Goal: Task Accomplishment & Management: Manage account settings

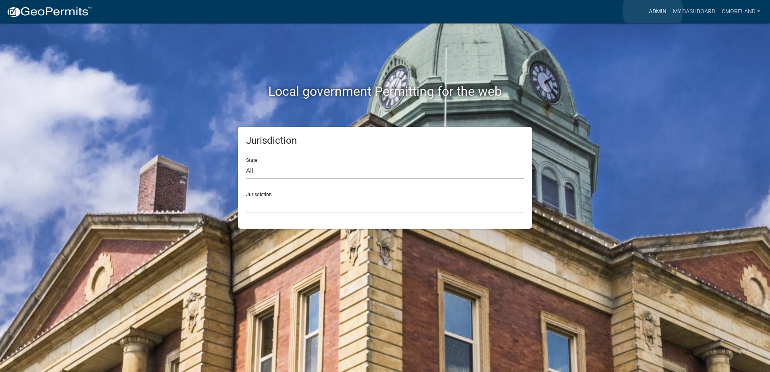
click at [652, 10] on link "Admin" at bounding box center [657, 11] width 24 height 15
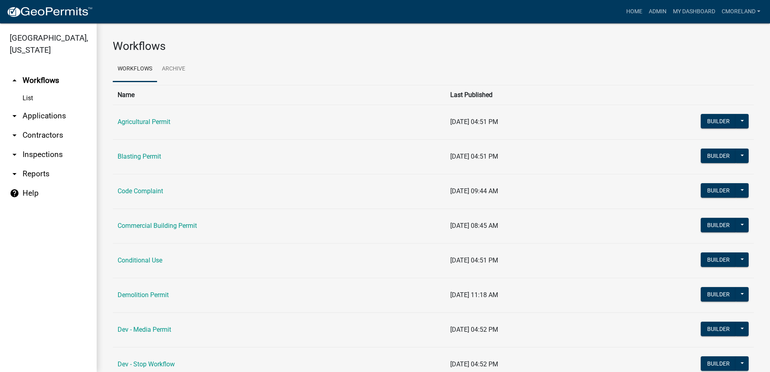
click at [47, 156] on link "arrow_drop_down Inspections" at bounding box center [48, 154] width 97 height 19
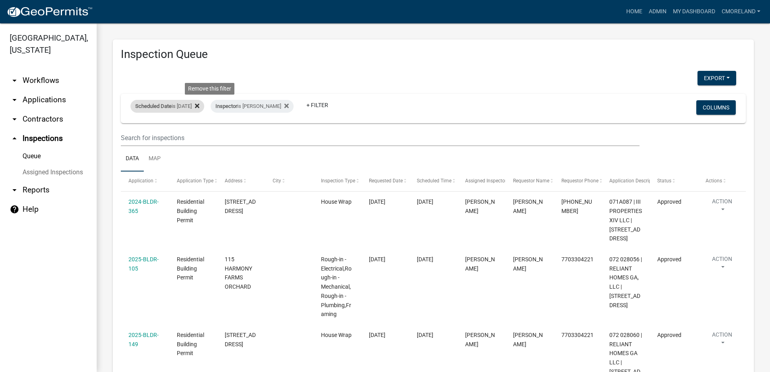
click at [199, 106] on icon at bounding box center [197, 106] width 4 height 6
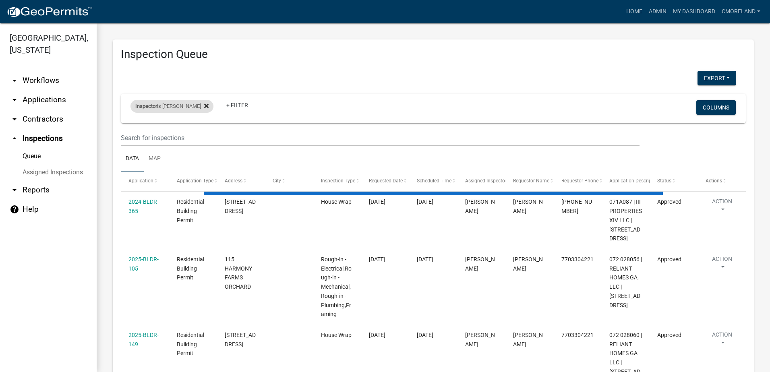
select select "2: 50"
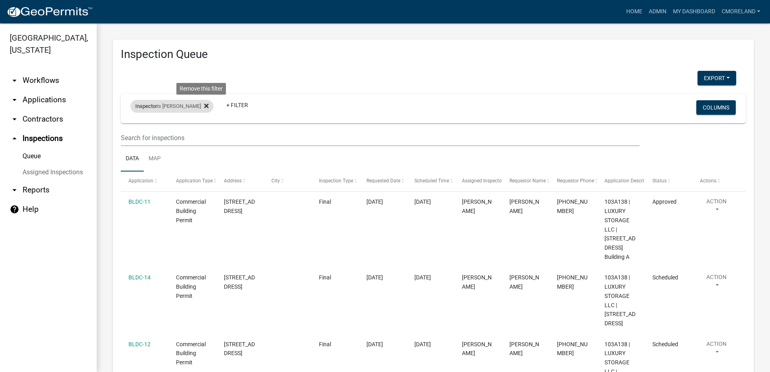
click at [204, 104] on icon at bounding box center [206, 106] width 4 height 6
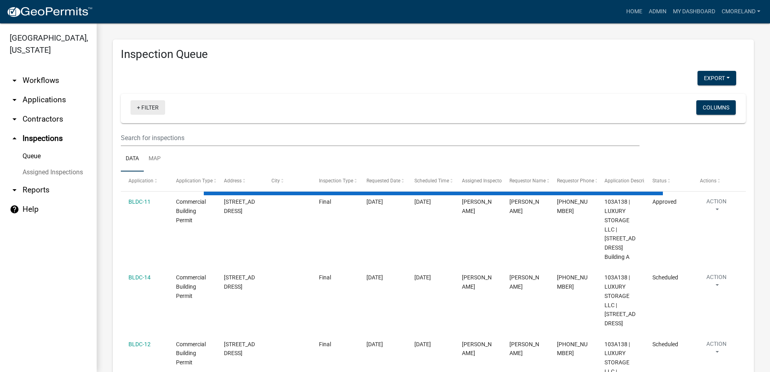
click at [153, 103] on link "+ Filter" at bounding box center [147, 107] width 35 height 14
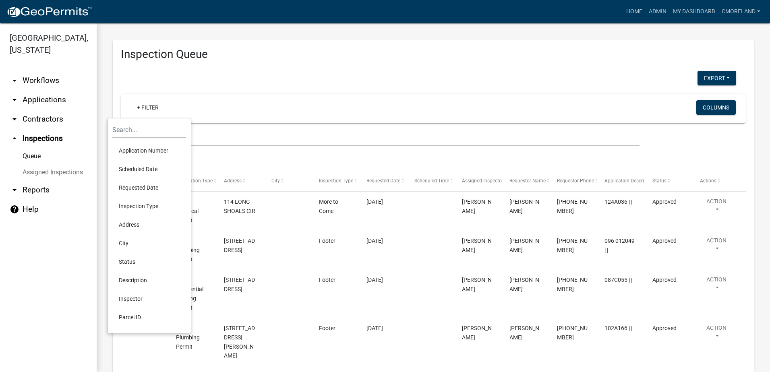
click at [146, 168] on li "Scheduled Date" at bounding box center [149, 169] width 74 height 19
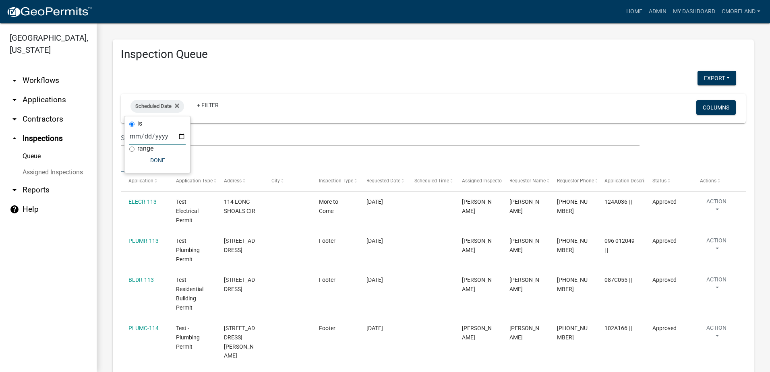
click at [180, 135] on input "date" at bounding box center [157, 136] width 56 height 17
type input "[DATE]"
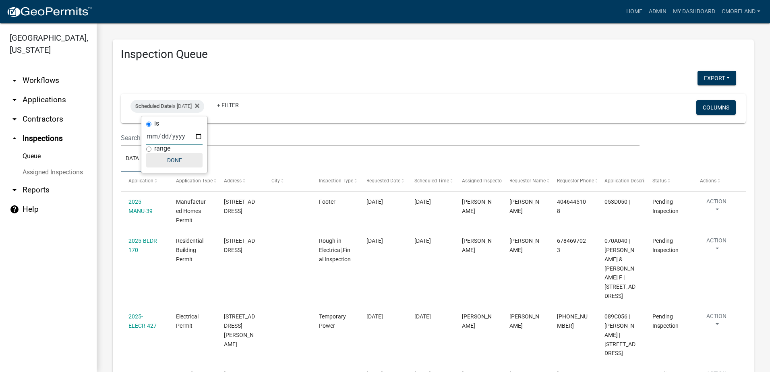
click at [175, 159] on button "Done" at bounding box center [174, 160] width 56 height 14
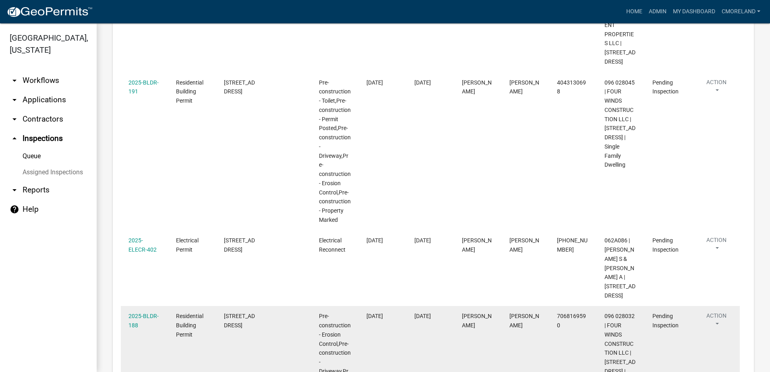
scroll to position [402, 0]
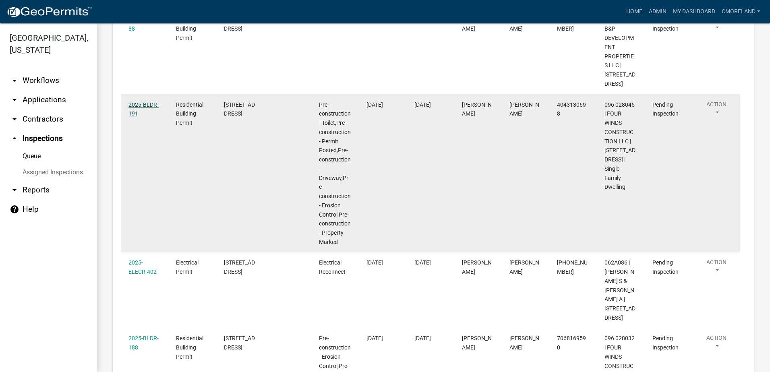
click at [147, 113] on link "2025-BLDR-191" at bounding box center [143, 109] width 30 height 16
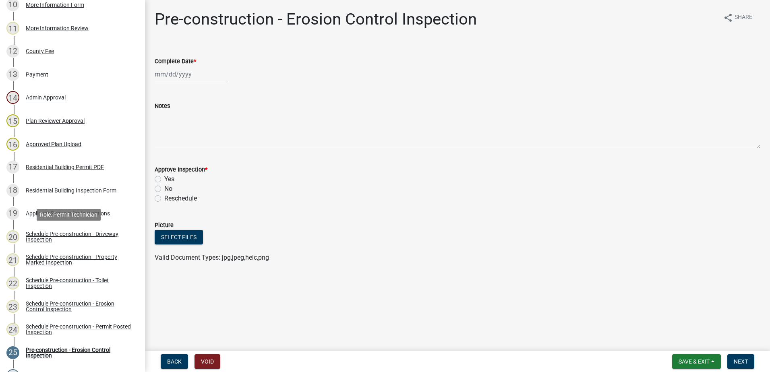
scroll to position [70, 0]
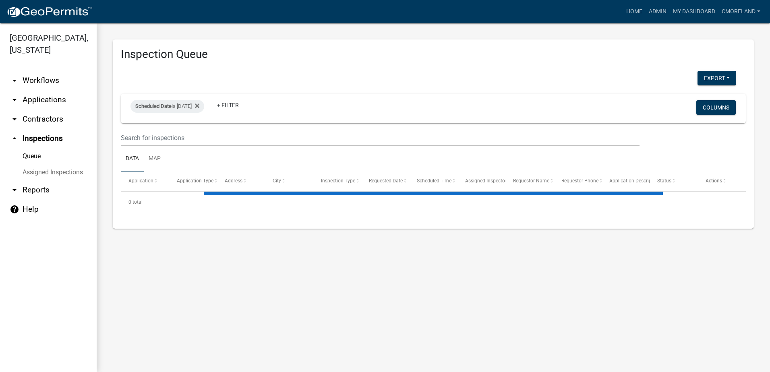
select select "2: 50"
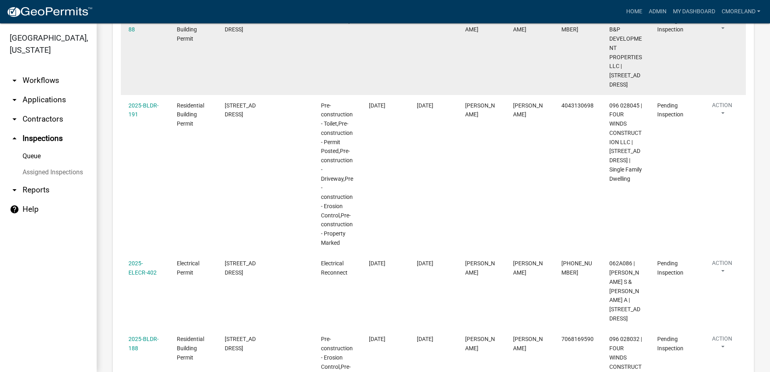
scroll to position [402, 0]
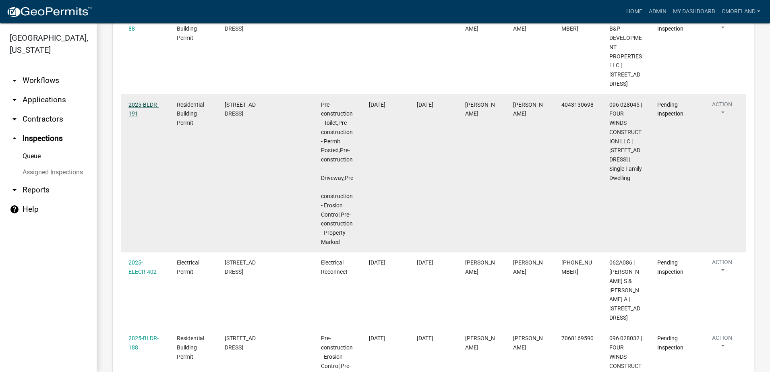
click at [144, 105] on link "2025-BLDR-191" at bounding box center [143, 109] width 30 height 16
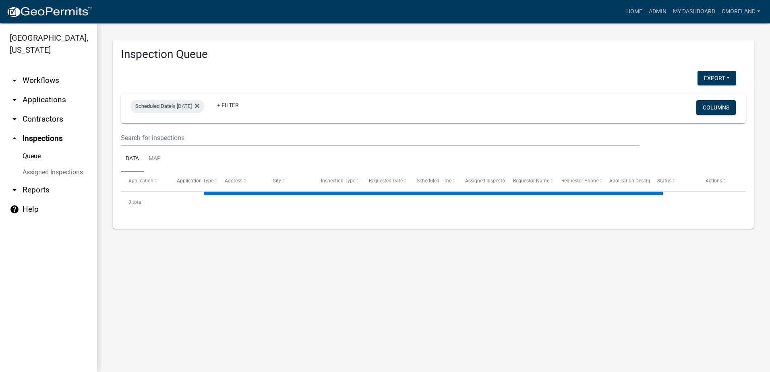
select select "2: 50"
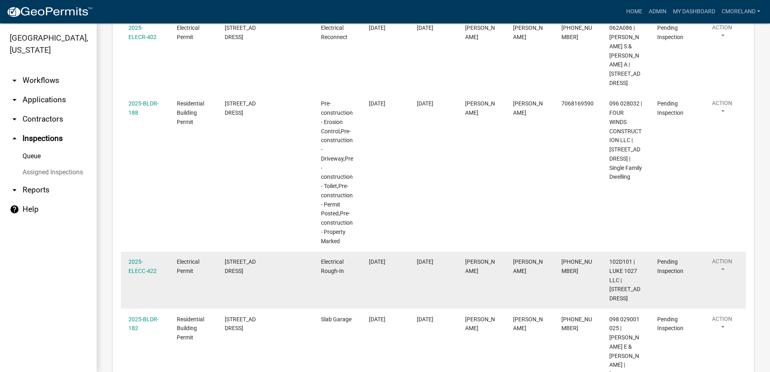
scroll to position [644, 0]
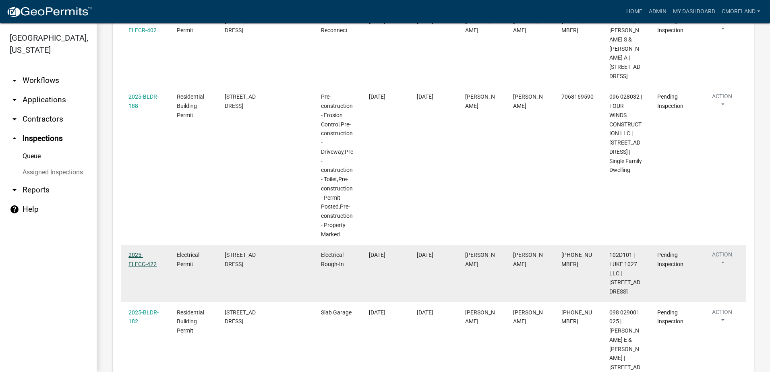
click at [149, 252] on link "2025-ELECC-422" at bounding box center [142, 260] width 28 height 16
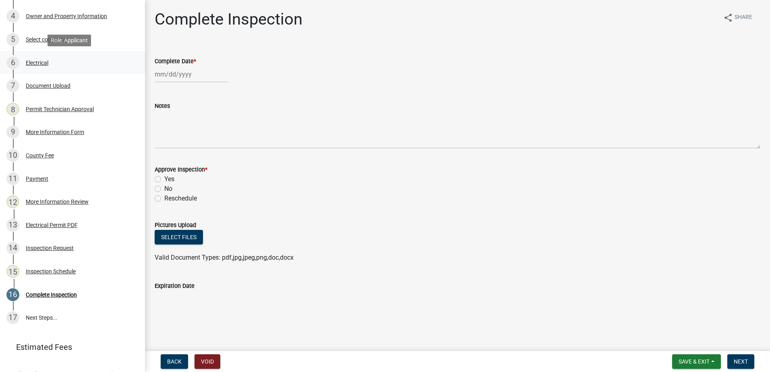
scroll to position [201, 0]
click at [65, 270] on div "Inspection Schedule" at bounding box center [51, 271] width 50 height 6
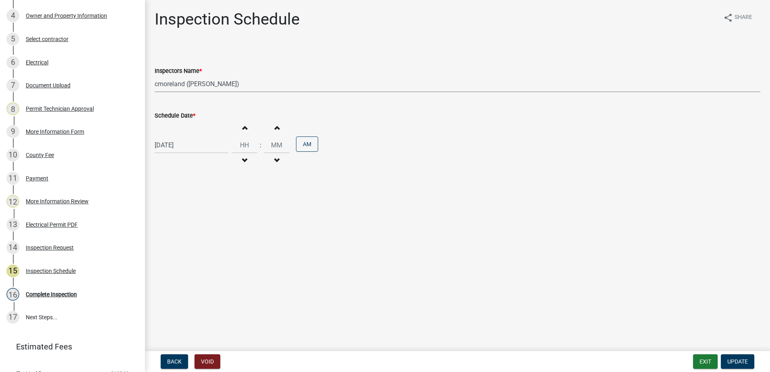
click at [255, 84] on select "Select Item... mrivera ([PERSON_NAME]) jstokes ([PERSON_NAME]) asmith105 ([PERS…" at bounding box center [457, 84] width 605 height 17
select select "07642ab0-564c-47bb-824b-0ccf2da83593"
click at [155, 76] on select "Select Item... mrivera ([PERSON_NAME]) jstokes ([PERSON_NAME]) asmith105 ([PERS…" at bounding box center [457, 84] width 605 height 17
click at [733, 359] on span "Update" at bounding box center [737, 361] width 21 height 6
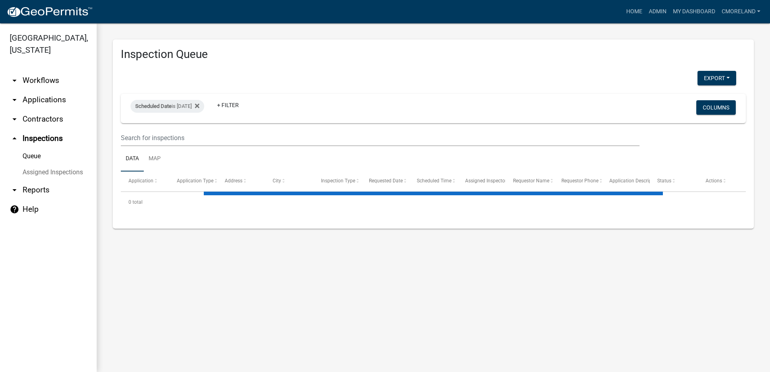
select select "2: 50"
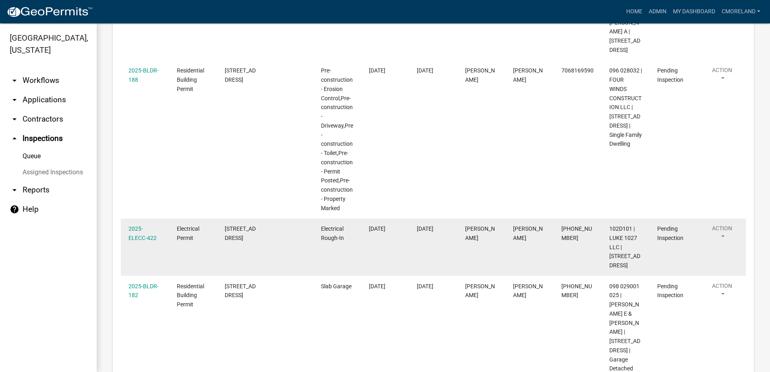
scroll to position [684, 0]
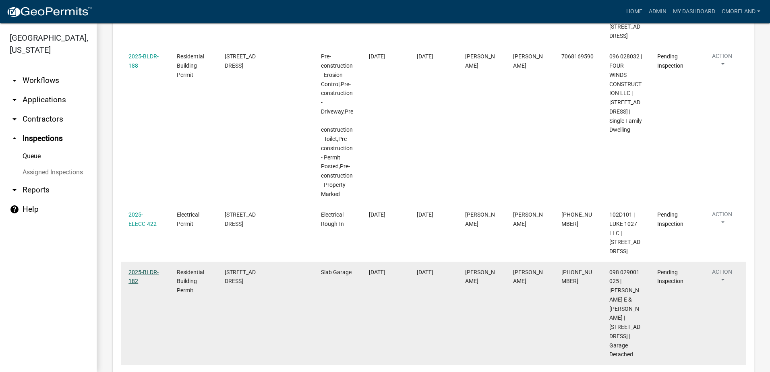
click at [138, 269] on link "2025-BLDR-182" at bounding box center [143, 277] width 30 height 16
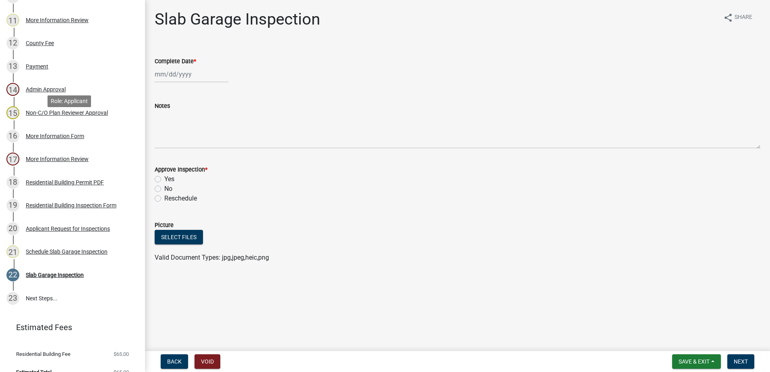
scroll to position [372, 0]
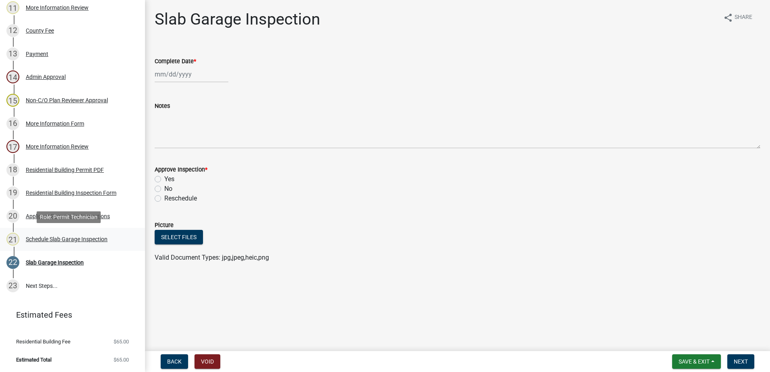
click at [61, 237] on div "Schedule Slab Garage Inspection" at bounding box center [67, 239] width 82 height 6
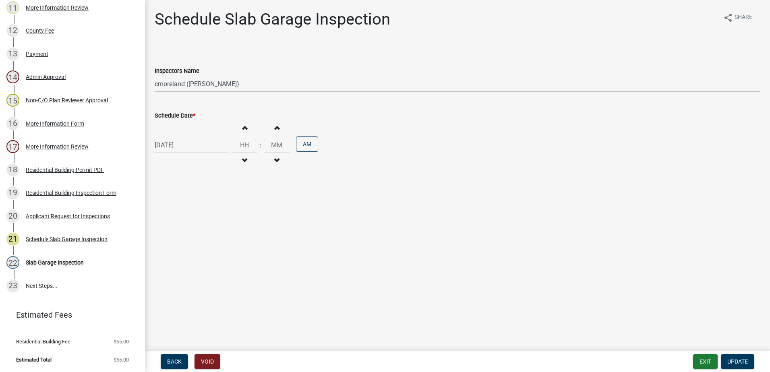
click at [248, 84] on select "Select Item... mrivera ([PERSON_NAME]) jstokes ([PERSON_NAME]) asmith105 ([PERS…" at bounding box center [457, 84] width 605 height 17
select select "07642ab0-564c-47bb-824b-0ccf2da83593"
click at [155, 76] on select "Select Item... mrivera ([PERSON_NAME]) jstokes ([PERSON_NAME]) asmith105 ([PERS…" at bounding box center [457, 84] width 605 height 17
click at [741, 359] on span "Update" at bounding box center [737, 361] width 21 height 6
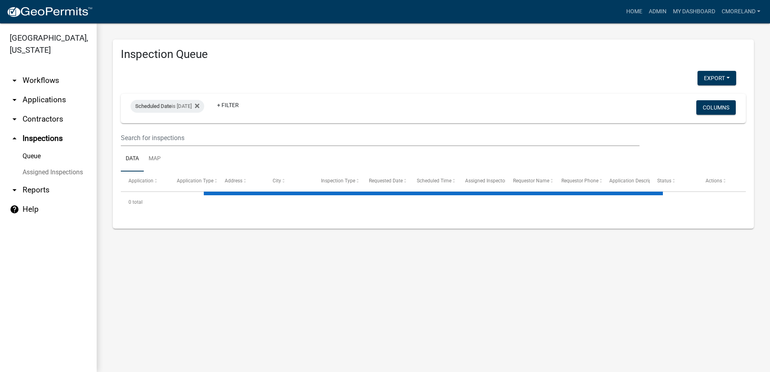
select select "2: 50"
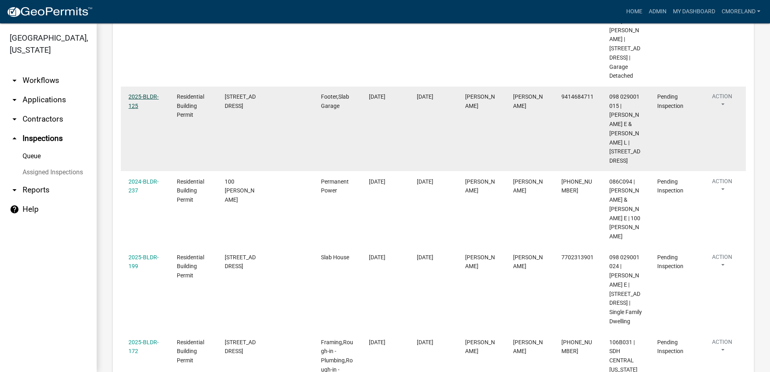
scroll to position [966, 0]
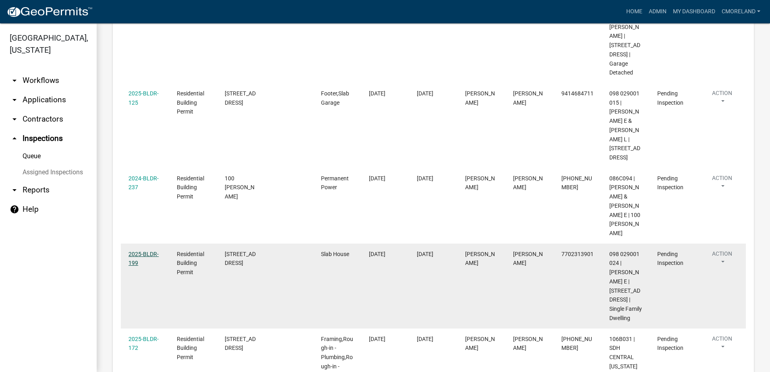
click at [138, 251] on link "2025-BLDR-199" at bounding box center [143, 259] width 30 height 16
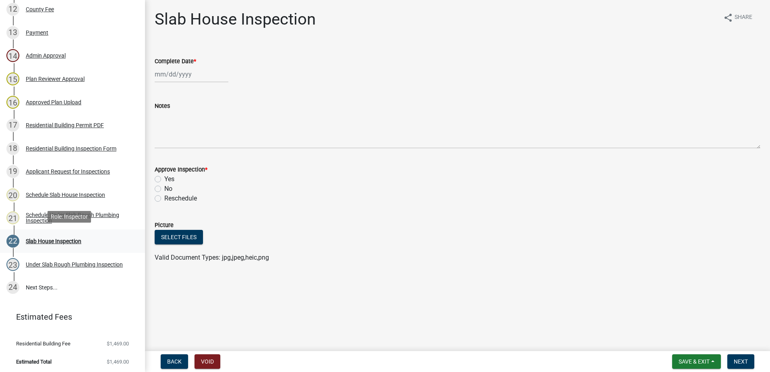
scroll to position [395, 0]
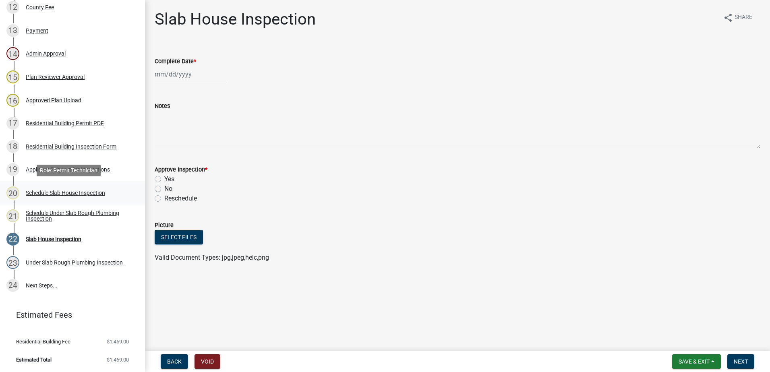
click at [63, 191] on div "Schedule Slab House Inspection" at bounding box center [65, 193] width 79 height 6
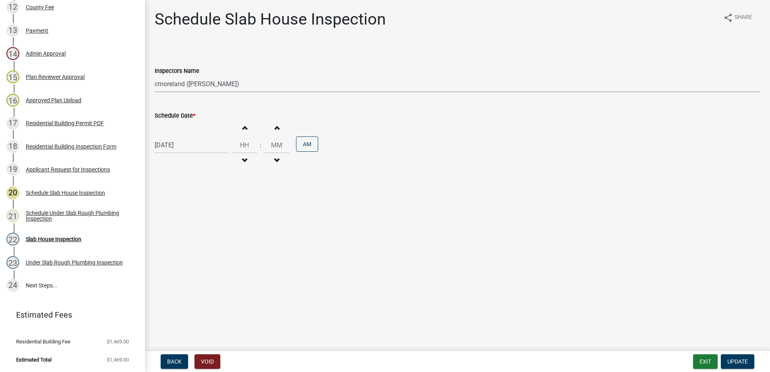
click at [251, 83] on select "Select Item... mrivera ([PERSON_NAME]) jstokes ([PERSON_NAME]) asmith105 ([PERS…" at bounding box center [457, 84] width 605 height 17
select select "07642ab0-564c-47bb-824b-0ccf2da83593"
click at [155, 76] on select "Select Item... mrivera ([PERSON_NAME]) jstokes ([PERSON_NAME]) asmith105 ([PERS…" at bounding box center [457, 84] width 605 height 17
click at [741, 359] on span "Update" at bounding box center [737, 361] width 21 height 6
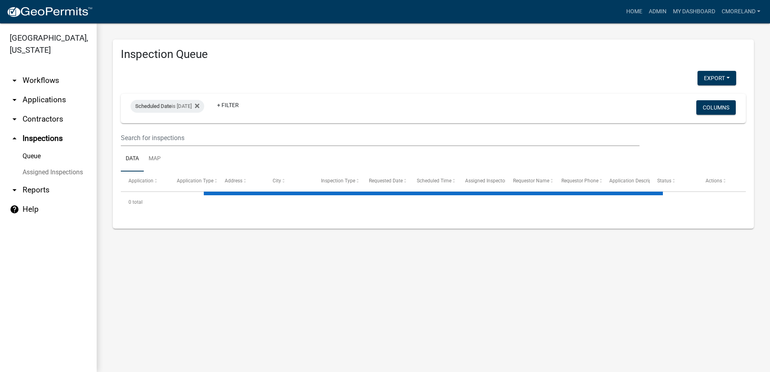
select select "2: 50"
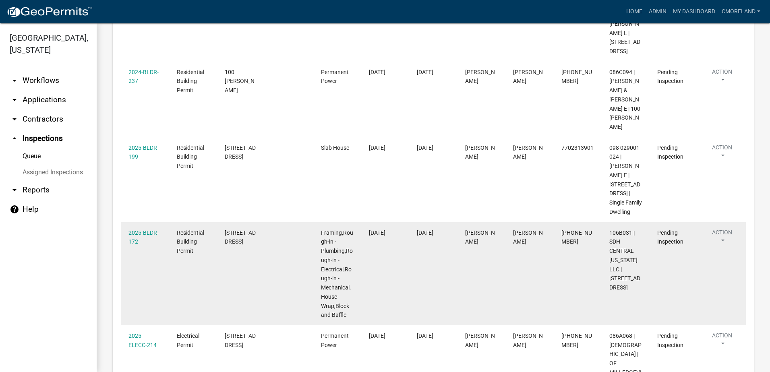
scroll to position [1087, 0]
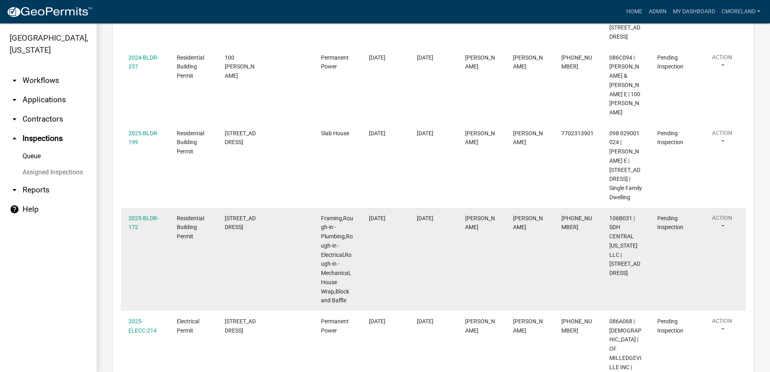
click at [140, 214] on div "2025-BLDR-172" at bounding box center [144, 223] width 33 height 19
click at [139, 218] on link "2025-BLDR-172" at bounding box center [143, 223] width 30 height 16
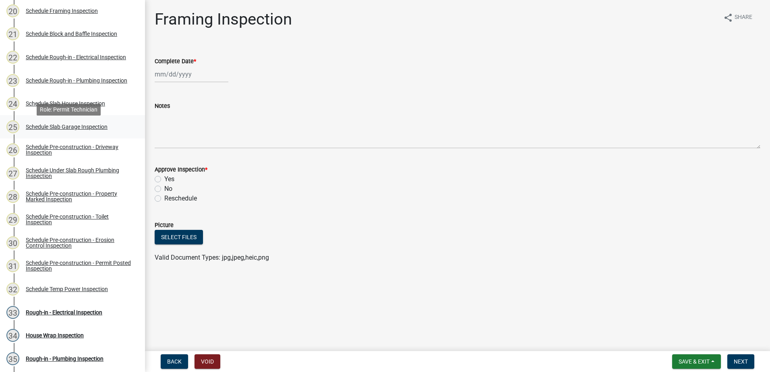
scroll to position [563, 0]
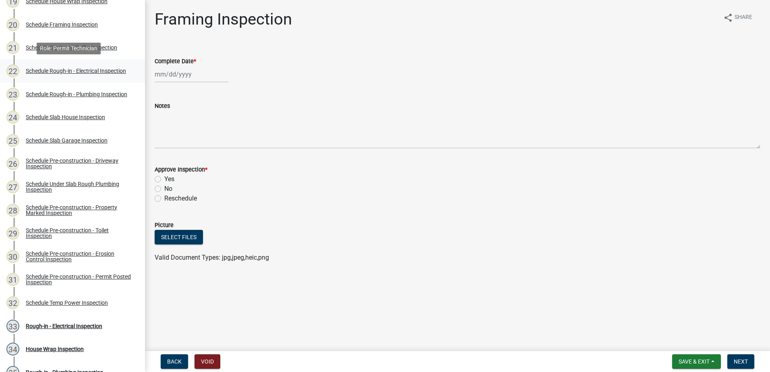
click at [74, 68] on div "Schedule Rough-in - Electrical Inspection" at bounding box center [76, 71] width 100 height 6
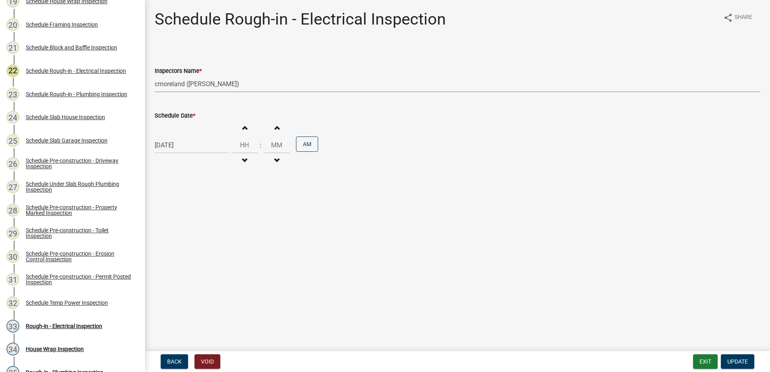
click at [254, 84] on select "Select Item... mrivera ([PERSON_NAME]) jstokes ([PERSON_NAME]) asmith105 ([PERS…" at bounding box center [457, 84] width 605 height 17
select select "07642ab0-564c-47bb-824b-0ccf2da83593"
click at [155, 76] on select "Select Item... mrivera ([PERSON_NAME]) jstokes ([PERSON_NAME]) asmith105 ([PERS…" at bounding box center [457, 84] width 605 height 17
click at [745, 360] on span "Update" at bounding box center [737, 361] width 21 height 6
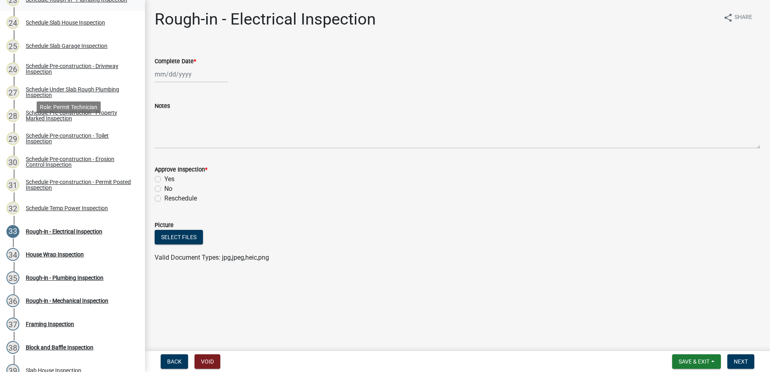
scroll to position [644, 0]
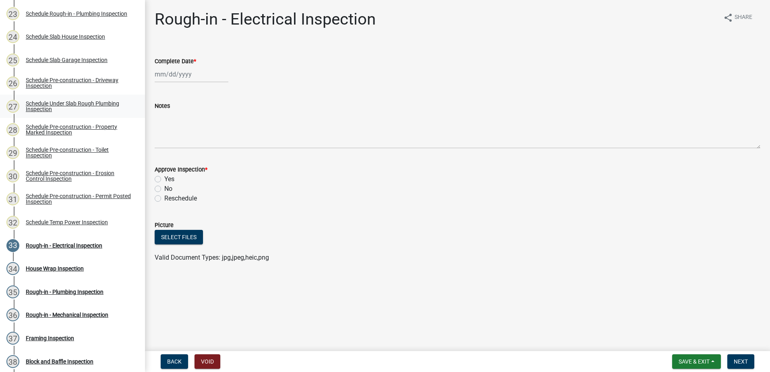
click at [95, 105] on div "Schedule Under Slab Rough Plumbing Inspection" at bounding box center [79, 106] width 106 height 11
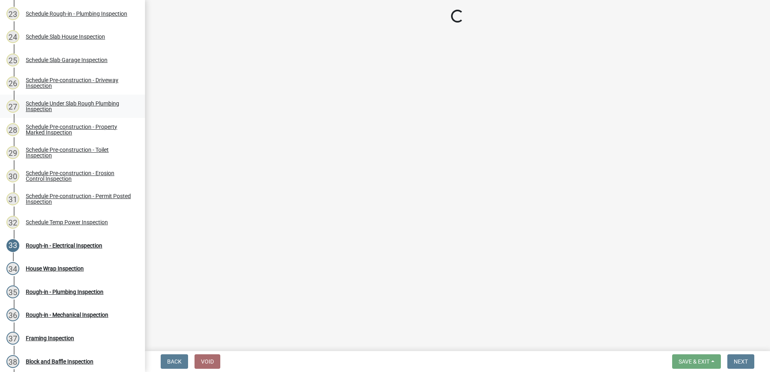
select select "07642ab0-564c-47bb-824b-0ccf2da83593"
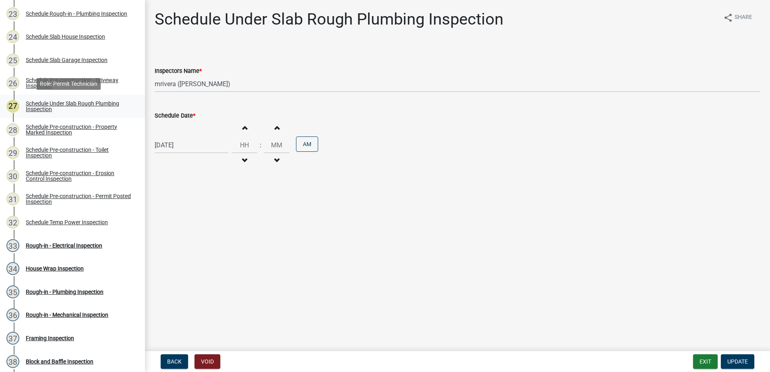
click at [56, 103] on div "Schedule Under Slab Rough Plumbing Inspection" at bounding box center [79, 106] width 106 height 11
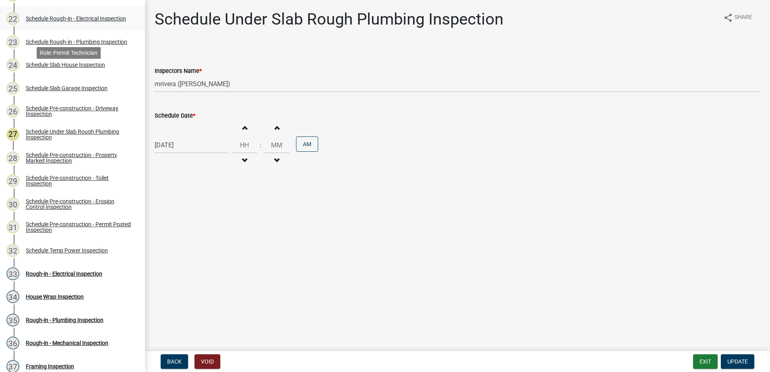
scroll to position [604, 0]
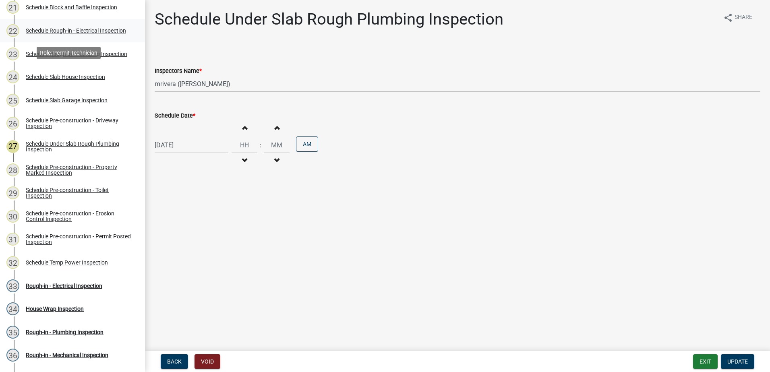
click at [65, 28] on div "Schedule Rough-in - Electrical Inspection" at bounding box center [76, 31] width 100 height 6
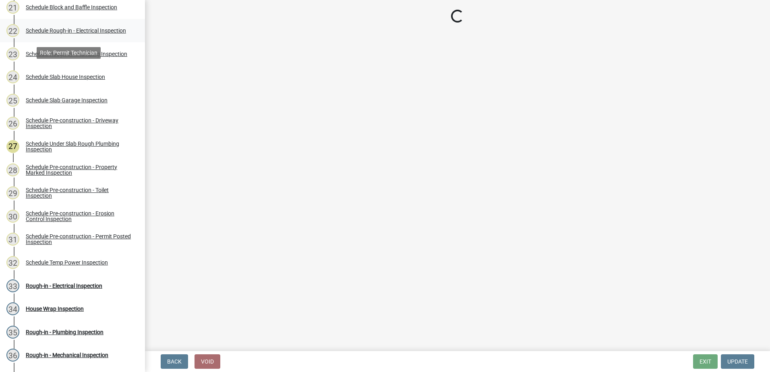
select select "07642ab0-564c-47bb-824b-0ccf2da83593"
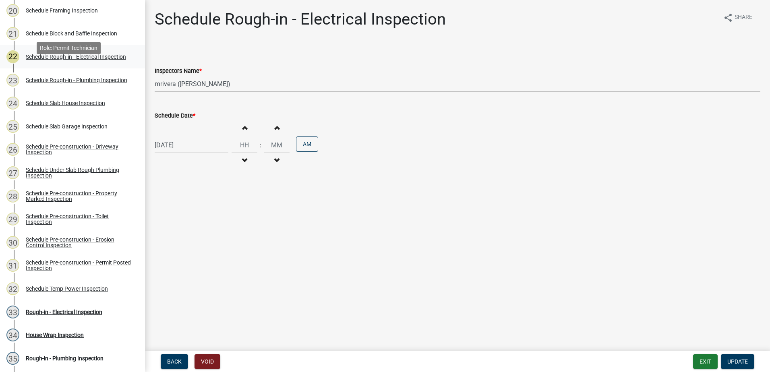
scroll to position [563, 0]
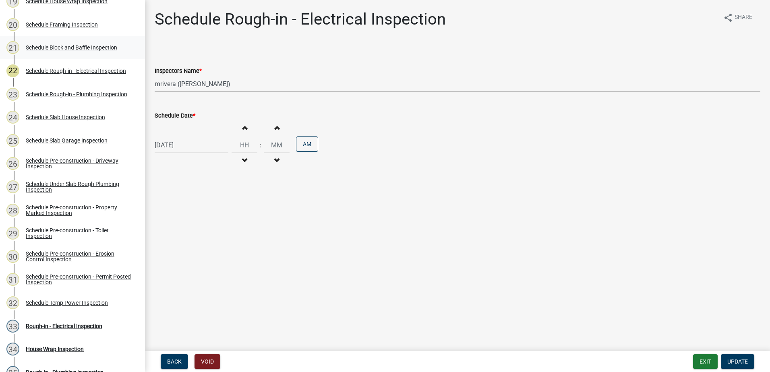
click at [59, 49] on div "Schedule Block and Baffle Inspection" at bounding box center [71, 48] width 91 height 6
click at [255, 83] on select "Select Item... mrivera ([PERSON_NAME]) jstokes ([PERSON_NAME]) asmith105 ([PERS…" at bounding box center [457, 84] width 605 height 17
select select "07642ab0-564c-47bb-824b-0ccf2da83593"
click at [155, 76] on select "Select Item... mrivera ([PERSON_NAME]) jstokes ([PERSON_NAME]) asmith105 ([PERS…" at bounding box center [457, 84] width 605 height 17
click at [735, 359] on span "Update" at bounding box center [737, 361] width 21 height 6
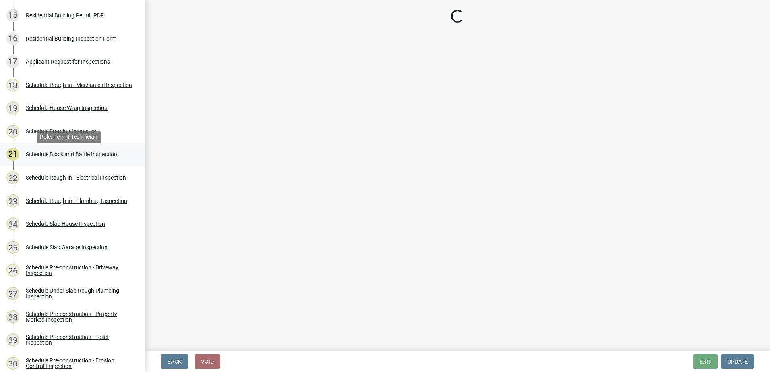
scroll to position [443, 0]
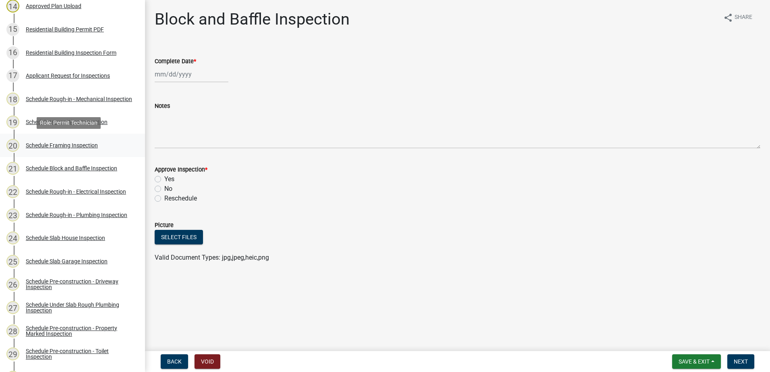
click at [58, 147] on div "Schedule Framing Inspection" at bounding box center [62, 145] width 72 height 6
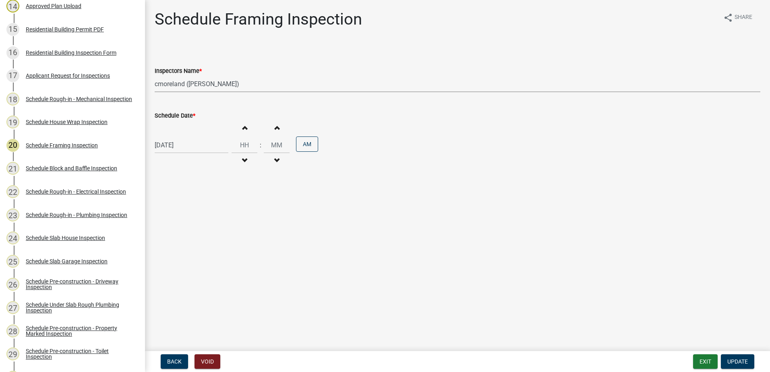
click at [245, 84] on select "Select Item... mrivera ([PERSON_NAME]) jstokes ([PERSON_NAME]) asmith105 ([PERS…" at bounding box center [457, 84] width 605 height 17
select select "07642ab0-564c-47bb-824b-0ccf2da83593"
click at [155, 76] on select "Select Item... mrivera ([PERSON_NAME]) jstokes ([PERSON_NAME]) asmith105 ([PERS…" at bounding box center [457, 84] width 605 height 17
click at [730, 356] on button "Update" at bounding box center [736, 361] width 33 height 14
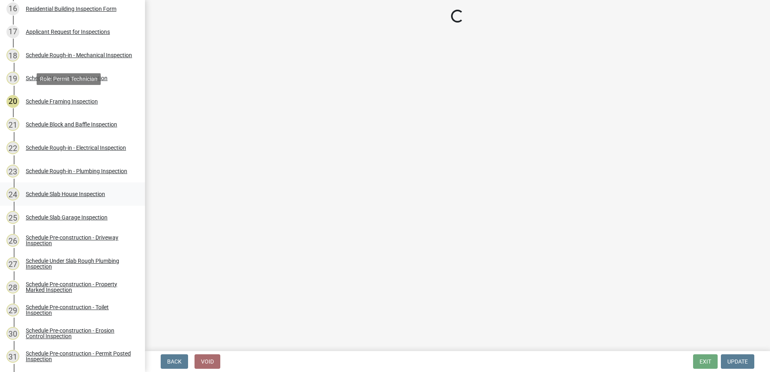
scroll to position [483, 0]
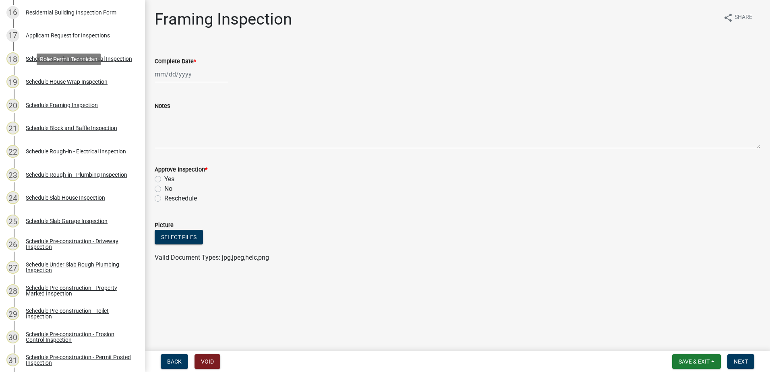
click at [66, 79] on div "Schedule House Wrap Inspection" at bounding box center [67, 82] width 82 height 6
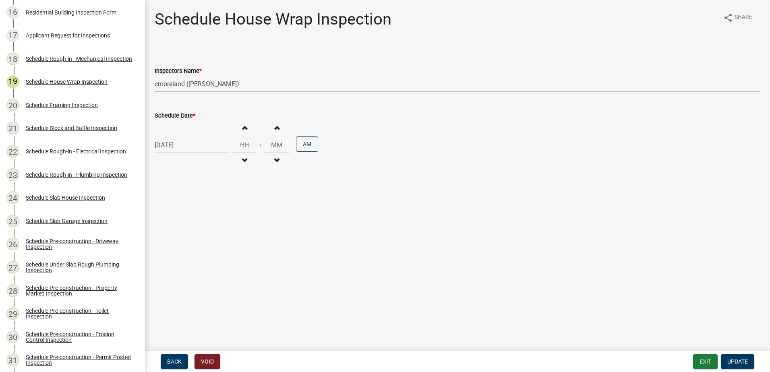
click at [259, 85] on select "Select Item... mrivera ([PERSON_NAME]) jstokes ([PERSON_NAME]) asmith105 ([PERS…" at bounding box center [457, 84] width 605 height 17
select select "07642ab0-564c-47bb-824b-0ccf2da83593"
click at [155, 76] on select "Select Item... mrivera ([PERSON_NAME]) jstokes ([PERSON_NAME]) asmith105 ([PERS…" at bounding box center [457, 84] width 605 height 17
click at [734, 361] on span "Update" at bounding box center [737, 361] width 21 height 6
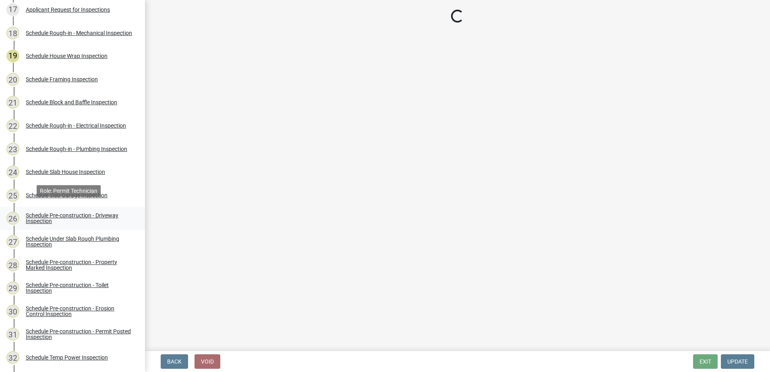
scroll to position [523, 0]
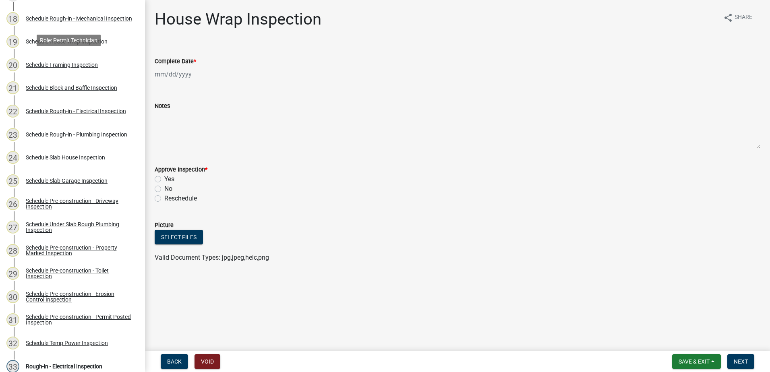
click at [58, 16] on div "Schedule Rough-in - Mechanical Inspection" at bounding box center [79, 19] width 106 height 6
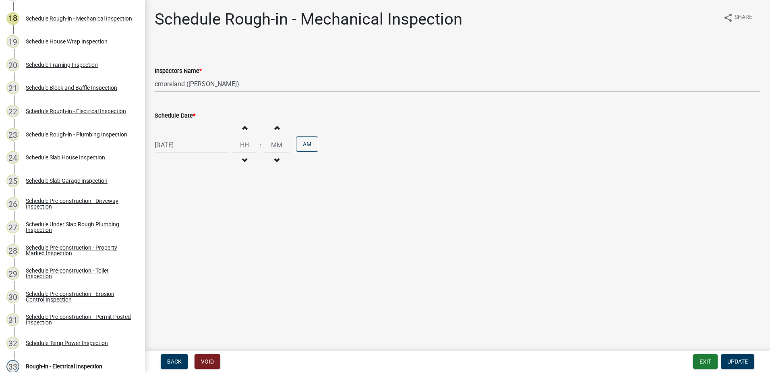
click at [246, 86] on select "Select Item... mrivera ([PERSON_NAME]) jstokes ([PERSON_NAME]) asmith105 ([PERS…" at bounding box center [457, 84] width 605 height 17
select select "07642ab0-564c-47bb-824b-0ccf2da83593"
click at [155, 76] on select "Select Item... mrivera ([PERSON_NAME]) jstokes ([PERSON_NAME]) asmith105 ([PERS…" at bounding box center [457, 84] width 605 height 17
click at [741, 361] on span "Update" at bounding box center [737, 361] width 21 height 6
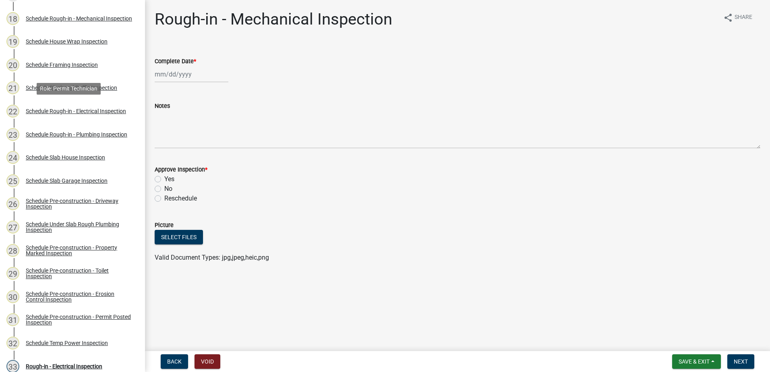
click at [58, 108] on div "Schedule Rough-in - Electrical Inspection" at bounding box center [76, 111] width 100 height 6
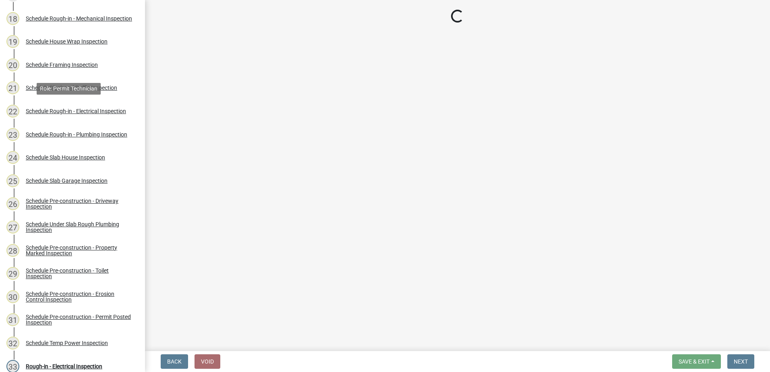
select select "07642ab0-564c-47bb-824b-0ccf2da83593"
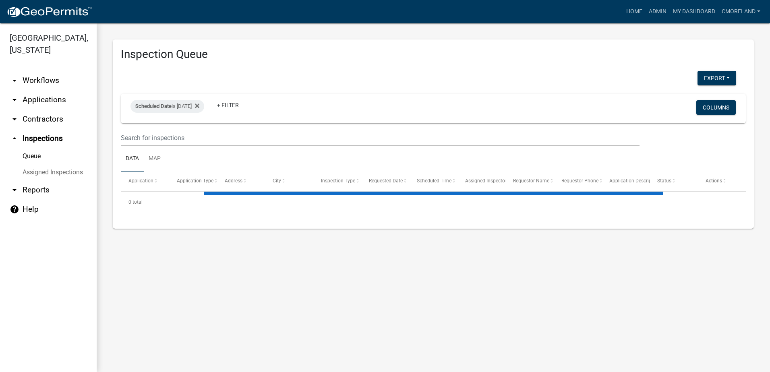
select select "2: 50"
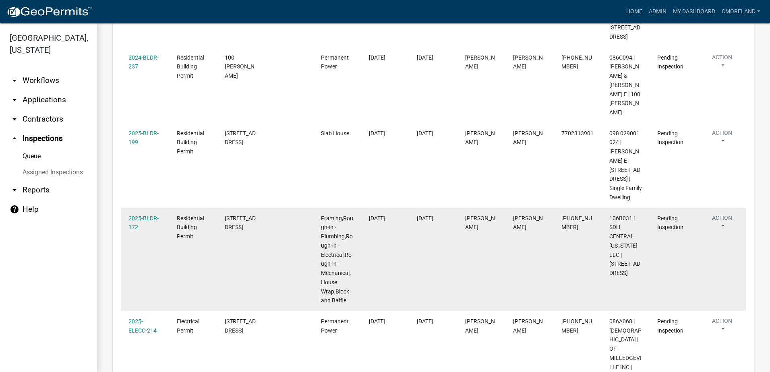
scroll to position [1218, 0]
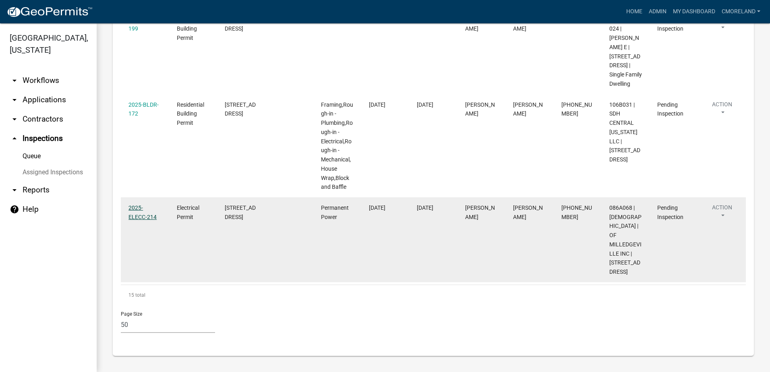
click at [145, 204] on link "2025-ELECC-214" at bounding box center [142, 212] width 28 height 16
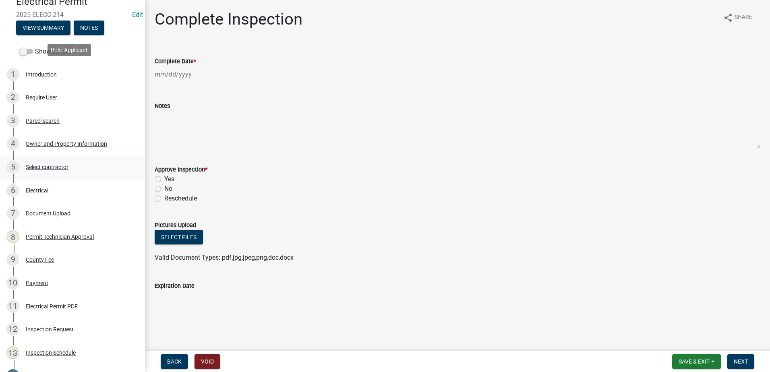
scroll to position [187, 0]
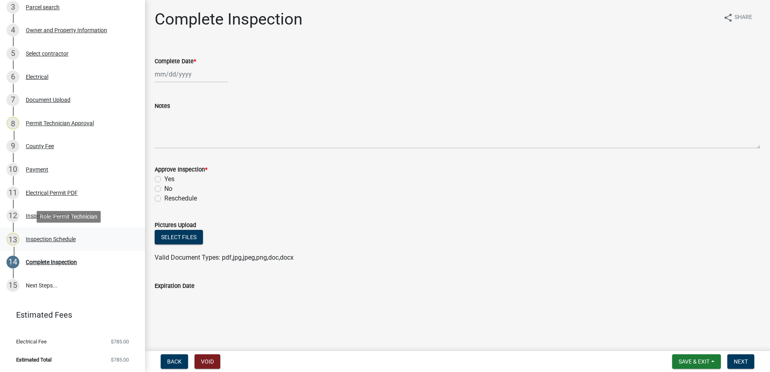
click at [67, 240] on div "Inspection Schedule" at bounding box center [51, 239] width 50 height 6
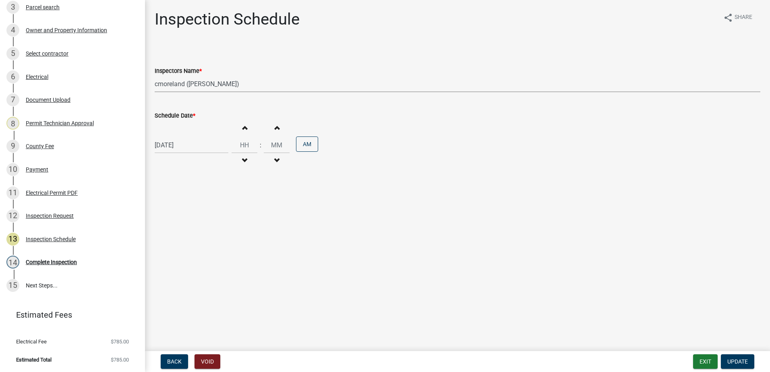
click at [257, 82] on select "Select Item... mrivera ([PERSON_NAME]) jstokes ([PERSON_NAME]) asmith105 ([PERS…" at bounding box center [457, 84] width 605 height 17
select select "07642ab0-564c-47bb-824b-0ccf2da83593"
click at [155, 76] on select "Select Item... mrivera ([PERSON_NAME]) jstokes ([PERSON_NAME]) asmith105 ([PERS…" at bounding box center [457, 84] width 605 height 17
click at [737, 360] on span "Update" at bounding box center [737, 361] width 21 height 6
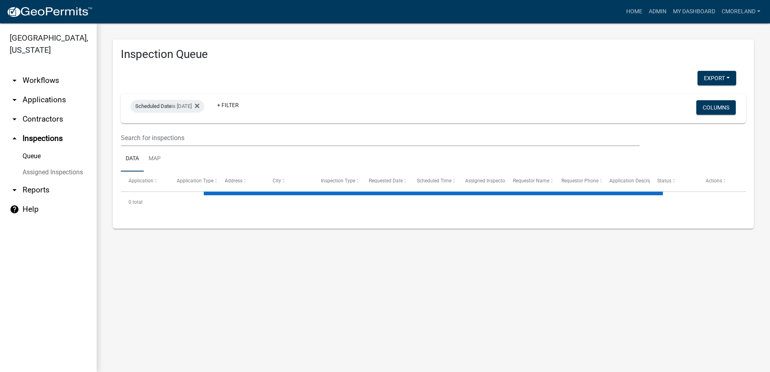
select select "2: 50"
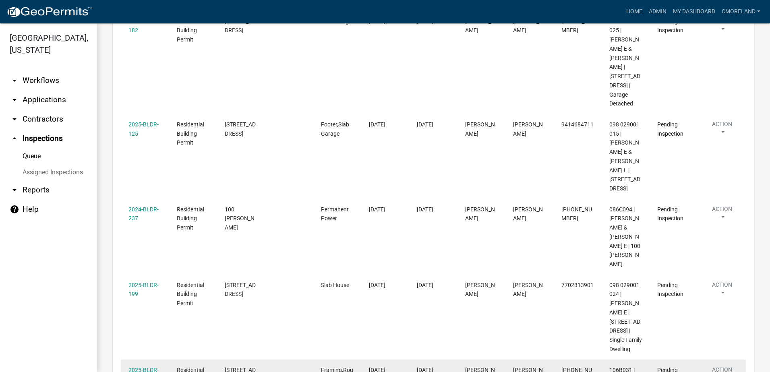
scroll to position [937, 0]
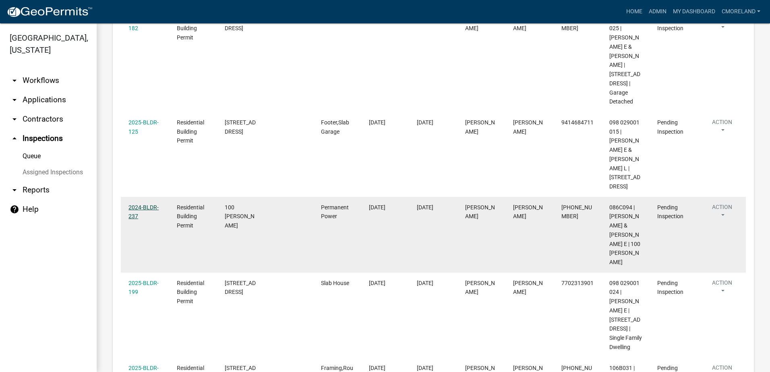
click at [147, 204] on link "2024-BLDR-237" at bounding box center [143, 212] width 30 height 16
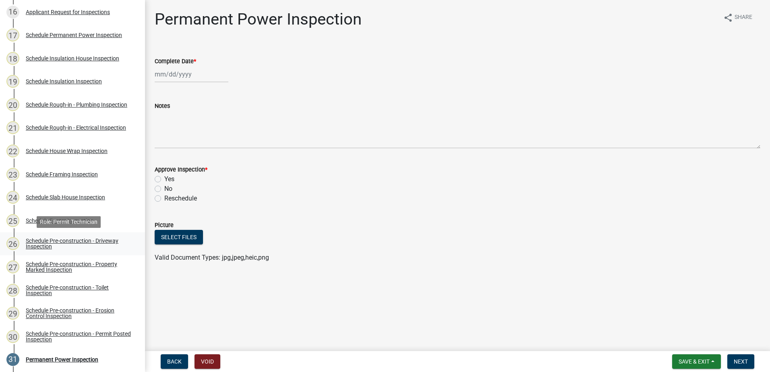
scroll to position [483, 0]
click at [59, 35] on div "Schedule Permanent Power Inspection" at bounding box center [74, 36] width 96 height 6
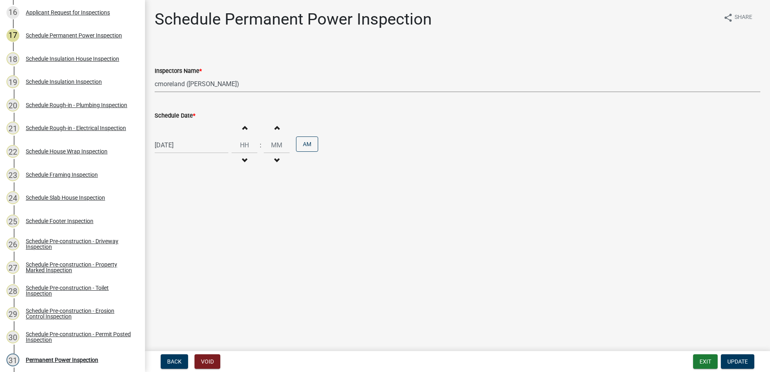
click at [256, 86] on select "Select Item... mrivera ([PERSON_NAME]) jstokes ([PERSON_NAME]) asmith105 ([PERS…" at bounding box center [457, 84] width 605 height 17
select select "07642ab0-564c-47bb-824b-0ccf2da83593"
click at [155, 76] on select "Select Item... mrivera ([PERSON_NAME]) jstokes ([PERSON_NAME]) asmith105 ([PERS…" at bounding box center [457, 84] width 605 height 17
click at [736, 359] on span "Update" at bounding box center [737, 361] width 21 height 6
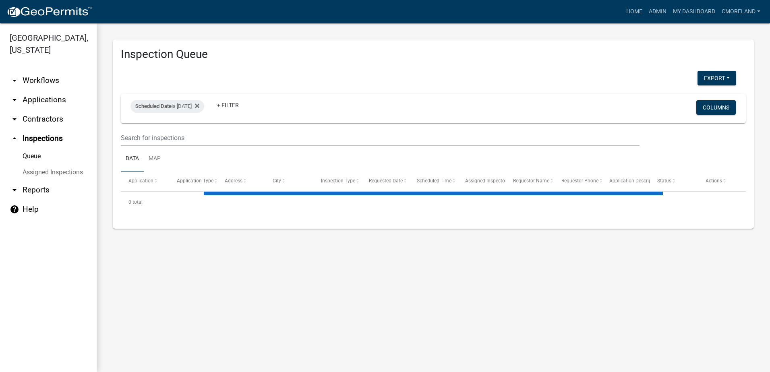
select select "2: 50"
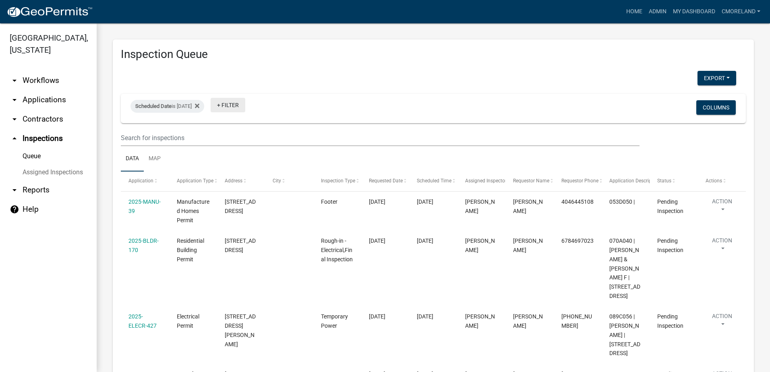
click at [242, 104] on link "+ Filter" at bounding box center [228, 105] width 35 height 14
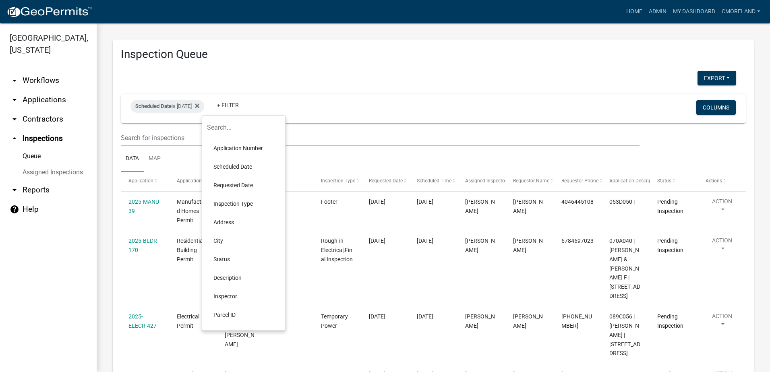
click at [228, 295] on li "Inspector" at bounding box center [244, 296] width 74 height 19
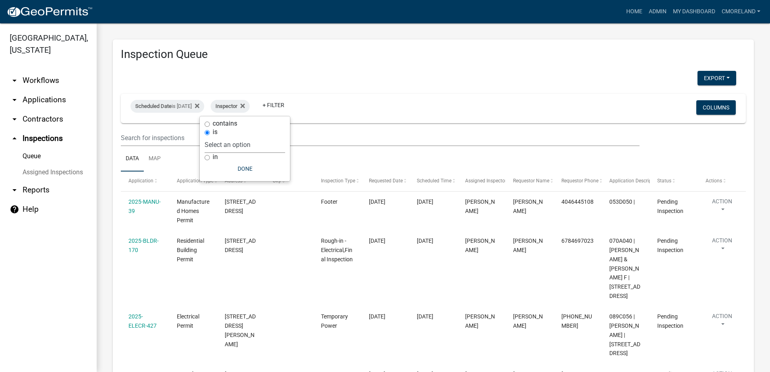
click at [263, 144] on select "Select an option None [PERSON_NAME] [PERSON_NAME] [PERSON_NAME] [PERSON_NAME] […" at bounding box center [244, 144] width 80 height 17
select select "07642ab0-564c-47bb-824b-0ccf2da83593"
click at [225, 136] on select "Select an option None [PERSON_NAME] [PERSON_NAME] [PERSON_NAME] [PERSON_NAME] […" at bounding box center [244, 144] width 80 height 17
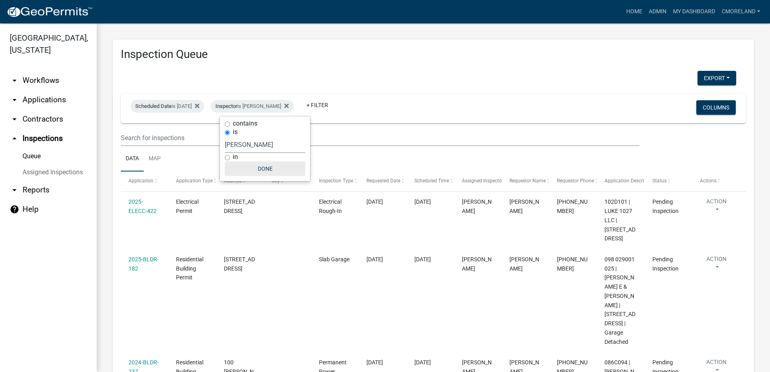
click at [260, 167] on button "Done" at bounding box center [265, 168] width 80 height 14
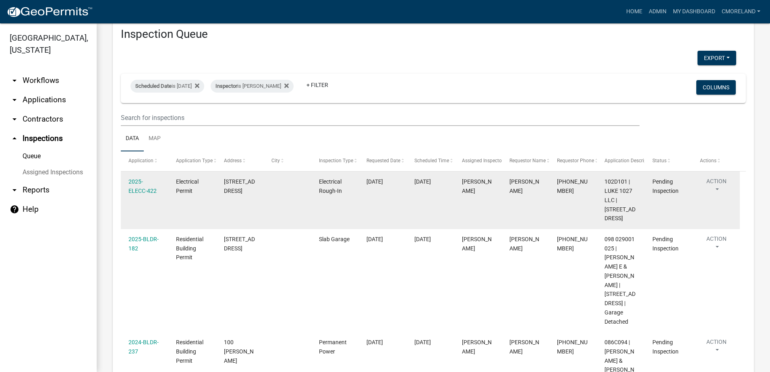
scroll to position [18, 0]
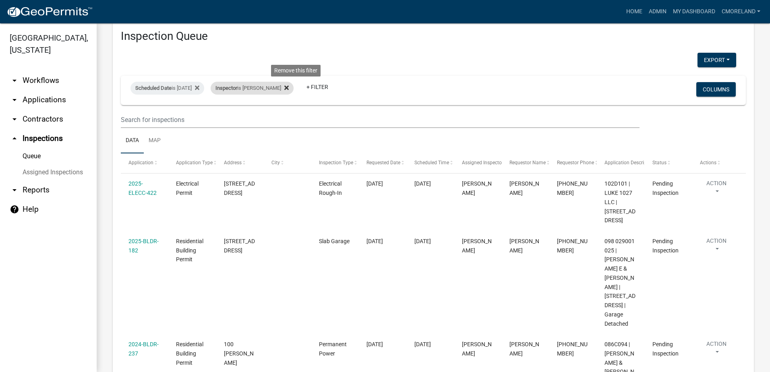
click at [289, 88] on icon at bounding box center [286, 87] width 4 height 4
select select "2: 50"
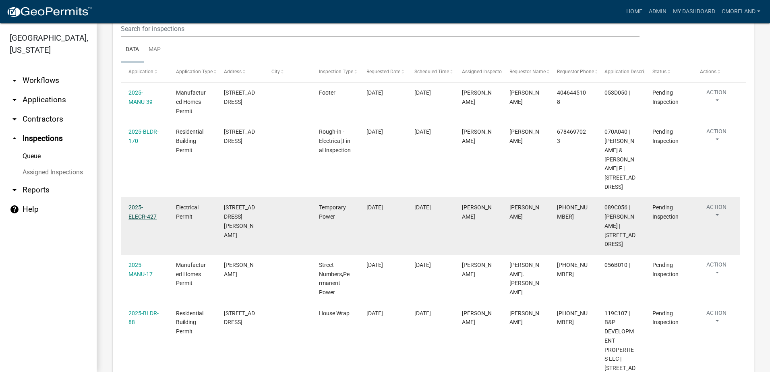
scroll to position [99, 0]
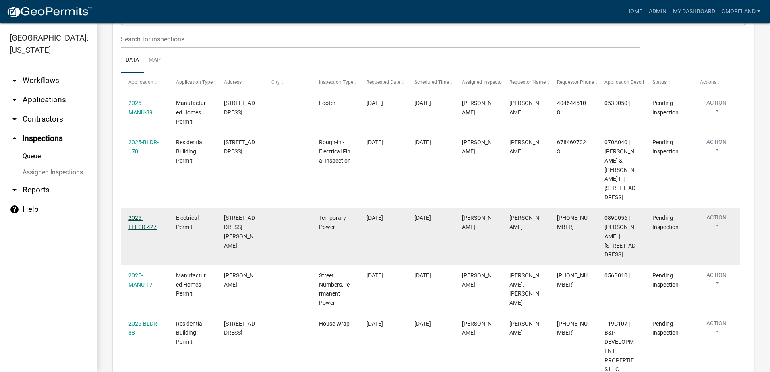
click at [151, 223] on link "2025-ELECR-427" at bounding box center [142, 223] width 28 height 16
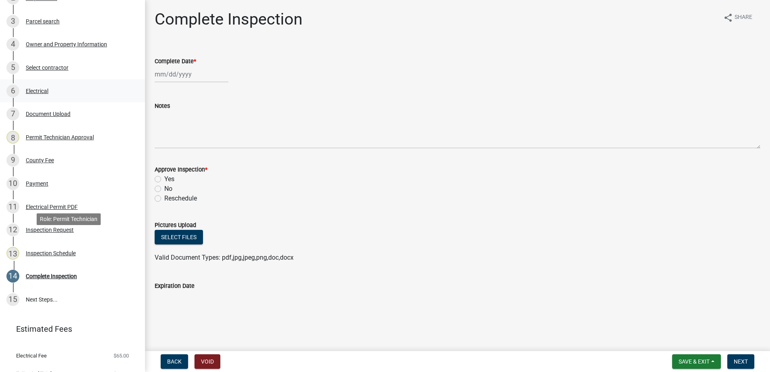
scroll to position [187, 0]
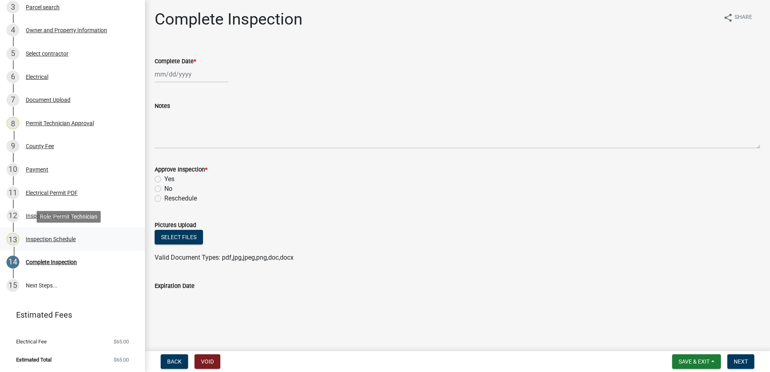
click at [73, 239] on div "Inspection Schedule" at bounding box center [51, 239] width 50 height 6
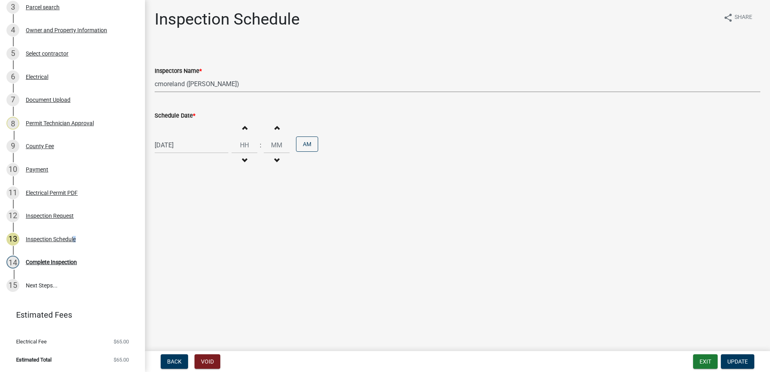
click at [247, 85] on select "Select Item... mrivera ([PERSON_NAME]) jstokes ([PERSON_NAME]) asmith105 ([PERS…" at bounding box center [457, 84] width 605 height 17
select select "07642ab0-564c-47bb-824b-0ccf2da83593"
click at [155, 76] on select "Select Item... mrivera ([PERSON_NAME]) jstokes ([PERSON_NAME]) asmith105 ([PERS…" at bounding box center [457, 84] width 605 height 17
click at [744, 363] on span "Update" at bounding box center [737, 361] width 21 height 6
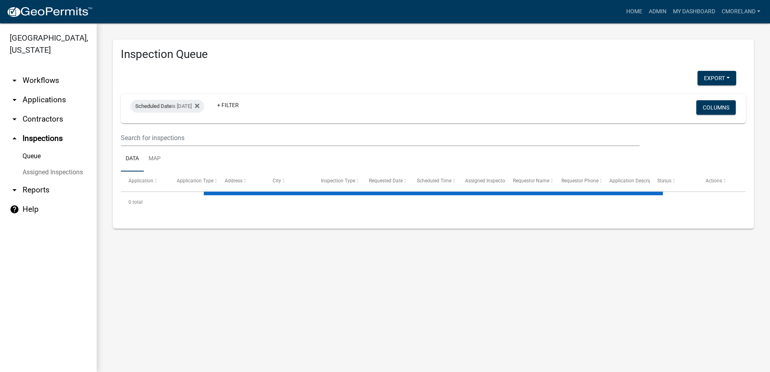
select select "2: 50"
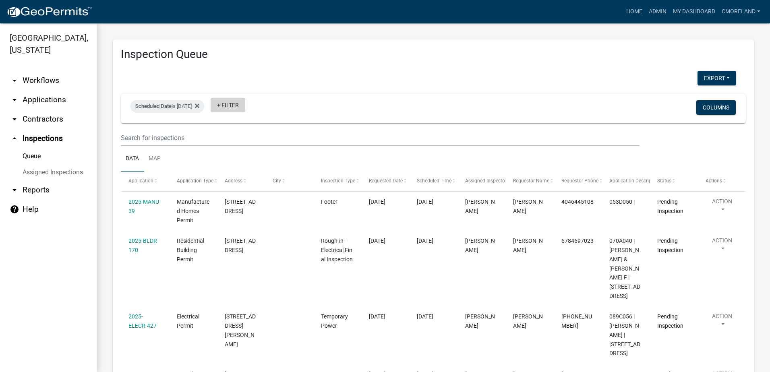
click at [244, 103] on link "+ Filter" at bounding box center [228, 105] width 35 height 14
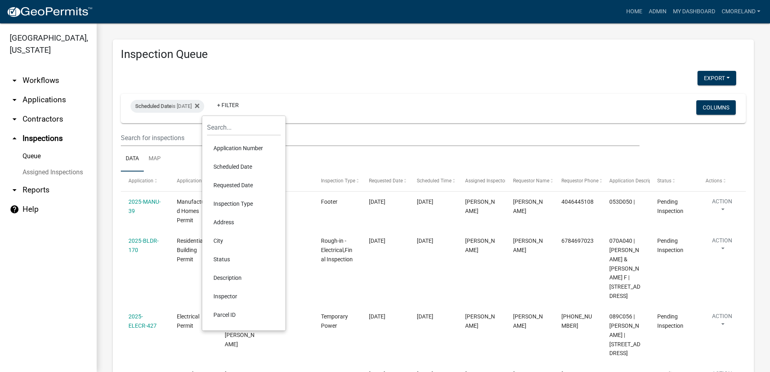
click at [226, 294] on li "Inspector" at bounding box center [244, 296] width 74 height 19
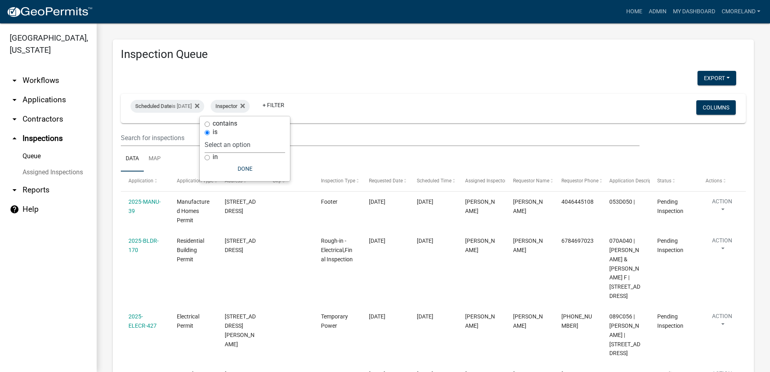
click at [264, 145] on select "Select an option None [PERSON_NAME] [PERSON_NAME] [PERSON_NAME] [PERSON_NAME] […" at bounding box center [244, 144] width 80 height 17
select select "07642ab0-564c-47bb-824b-0ccf2da83593"
click at [225, 136] on select "Select an option None [PERSON_NAME] [PERSON_NAME] [PERSON_NAME] [PERSON_NAME] […" at bounding box center [244, 144] width 80 height 17
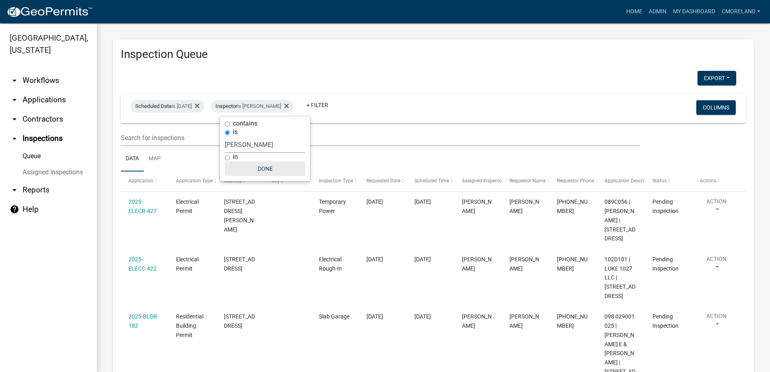
click at [254, 167] on button "Done" at bounding box center [265, 168] width 80 height 14
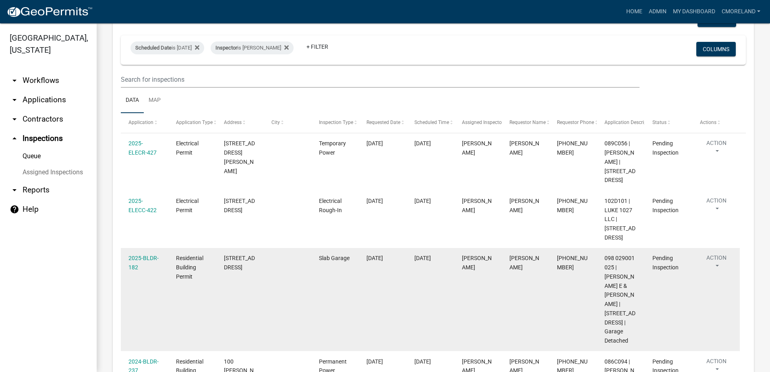
scroll to position [45, 0]
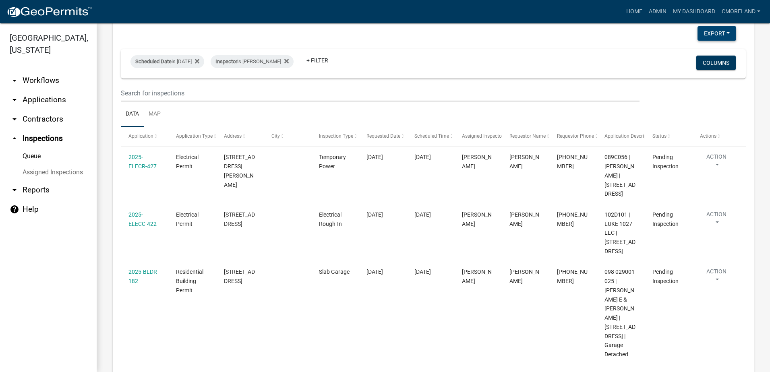
click at [697, 32] on button "Export" at bounding box center [716, 33] width 39 height 14
click at [681, 53] on button "Excel Format (.xlsx)" at bounding box center [697, 54] width 75 height 19
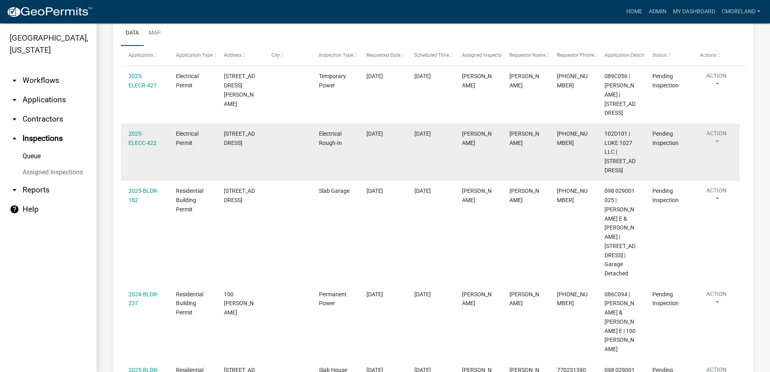
scroll to position [206, 0]
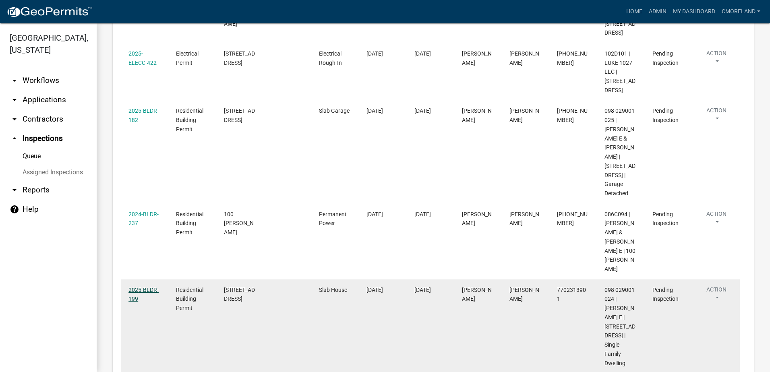
click at [149, 298] on link "2025-BLDR-199" at bounding box center [143, 295] width 30 height 16
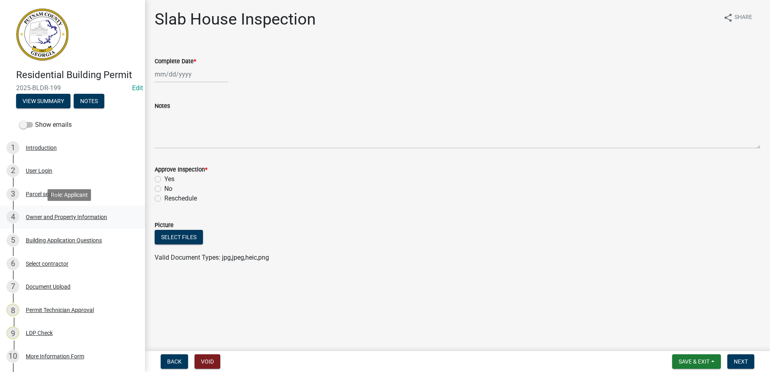
click at [70, 216] on div "Owner and Property Information" at bounding box center [66, 217] width 81 height 6
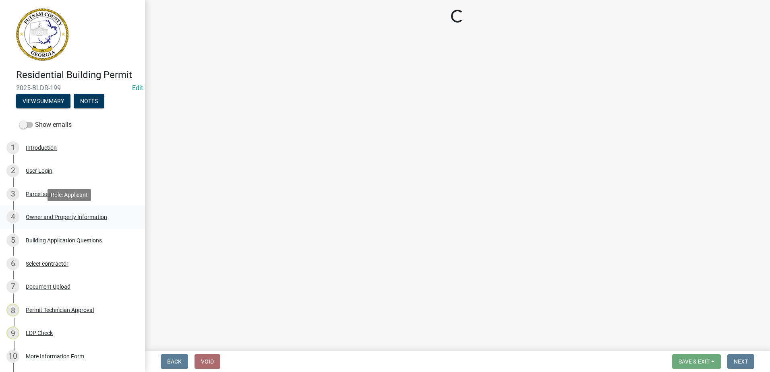
select select "a6b90f04-145f-43dc-a4e6-6d5ec8e28ec9"
select select "83394b22-4a11-496c-8e5c-75ade2e72faf"
select select "469c5908-2854-42d5-89ed-bee7fc26529e"
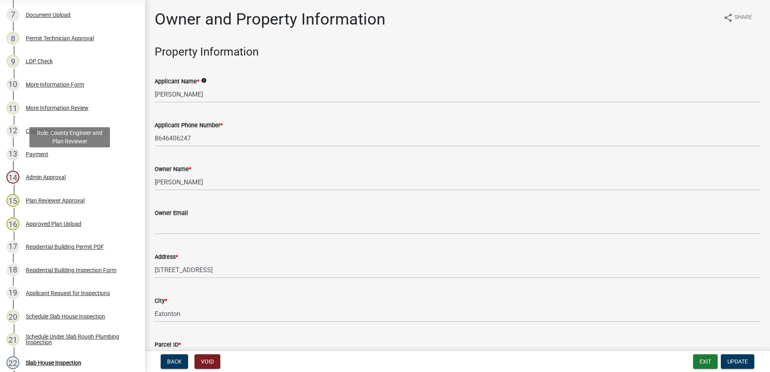
scroll to position [322, 0]
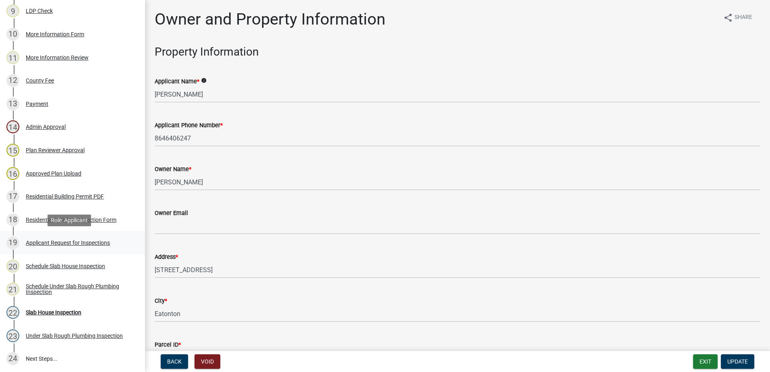
click at [42, 240] on div "Applicant Request for Inspections" at bounding box center [68, 243] width 84 height 6
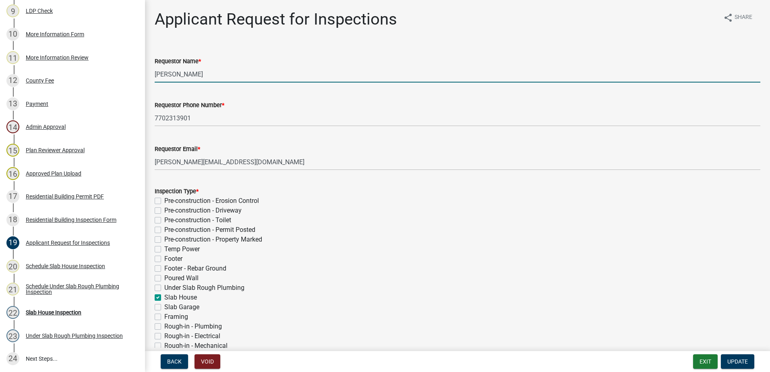
click at [211, 73] on input "[PERSON_NAME]" at bounding box center [457, 74] width 605 height 17
type input "M"
type input "[PERSON_NAME]"
click at [738, 362] on span "Update" at bounding box center [737, 361] width 21 height 6
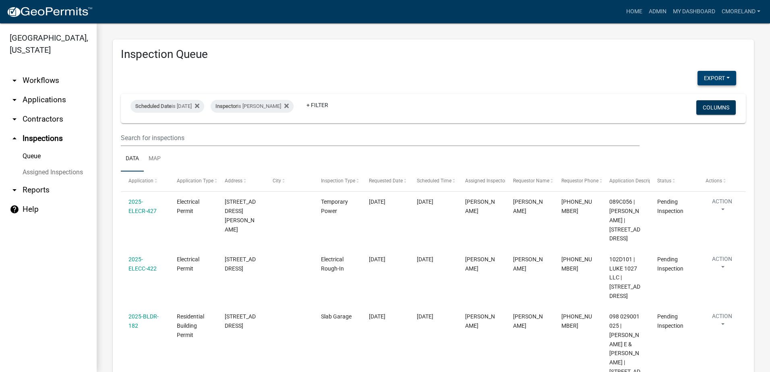
click at [702, 78] on button "Export" at bounding box center [716, 78] width 39 height 14
click at [688, 99] on button "Excel Format (.xlsx)" at bounding box center [697, 98] width 75 height 19
click at [518, 76] on div "Export Excel Format (.xlsx) CSV Format (.csv)" at bounding box center [428, 79] width 627 height 17
click at [289, 106] on icon at bounding box center [286, 106] width 4 height 6
select select "2: 50"
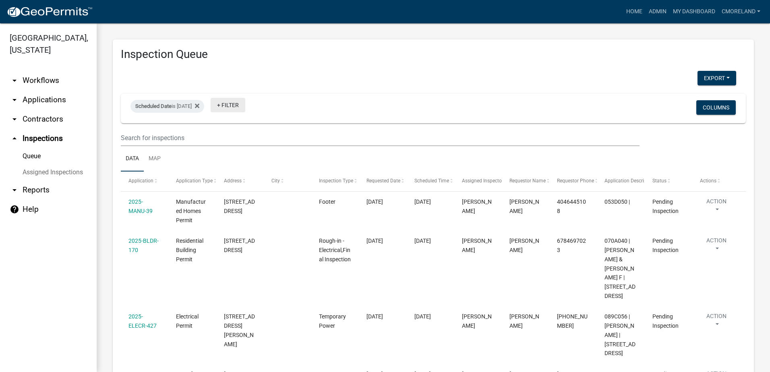
click at [245, 106] on link "+ Filter" at bounding box center [228, 105] width 35 height 14
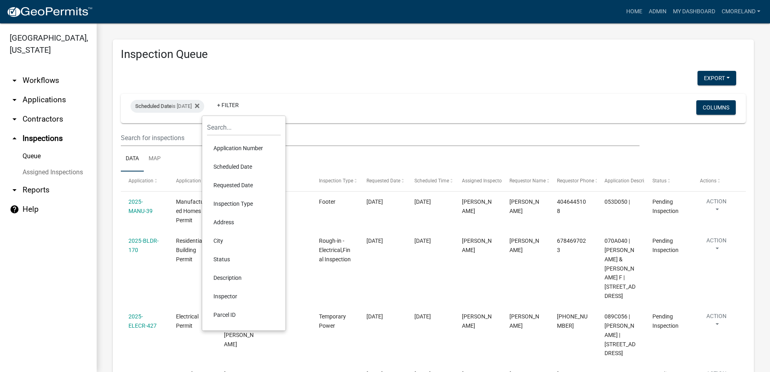
click at [228, 293] on li "Inspector" at bounding box center [244, 296] width 74 height 19
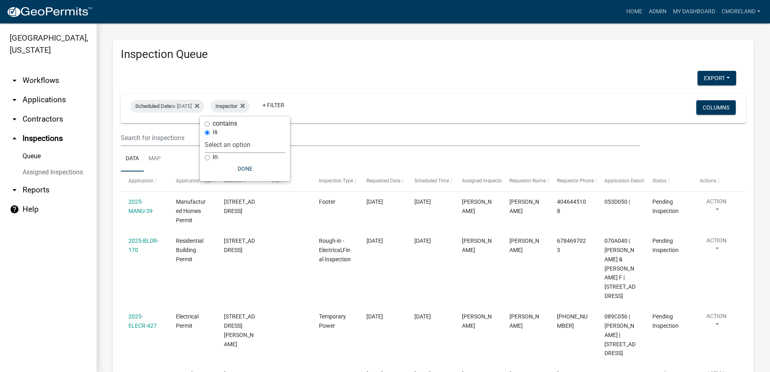
click at [269, 147] on select "Select an option None [PERSON_NAME] [PERSON_NAME] [PERSON_NAME] [PERSON_NAME] […" at bounding box center [244, 144] width 80 height 17
select select "07642ab0-564c-47bb-824b-0ccf2da83593"
click at [225, 136] on select "Select an option None [PERSON_NAME] [PERSON_NAME] [PERSON_NAME] [PERSON_NAME] […" at bounding box center [244, 144] width 80 height 17
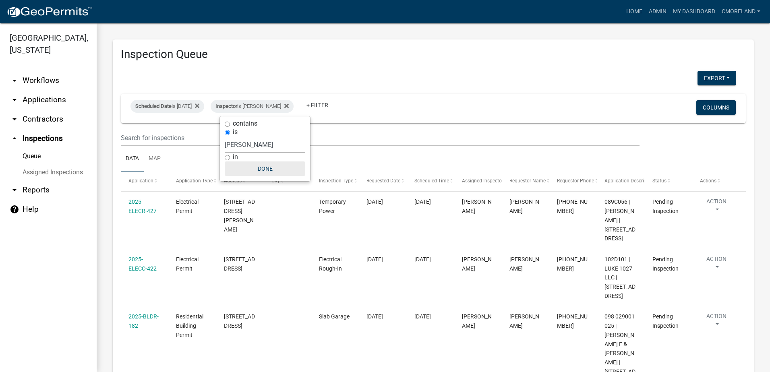
click at [258, 168] on button "Done" at bounding box center [265, 168] width 80 height 14
click at [705, 76] on button "Export" at bounding box center [716, 78] width 39 height 14
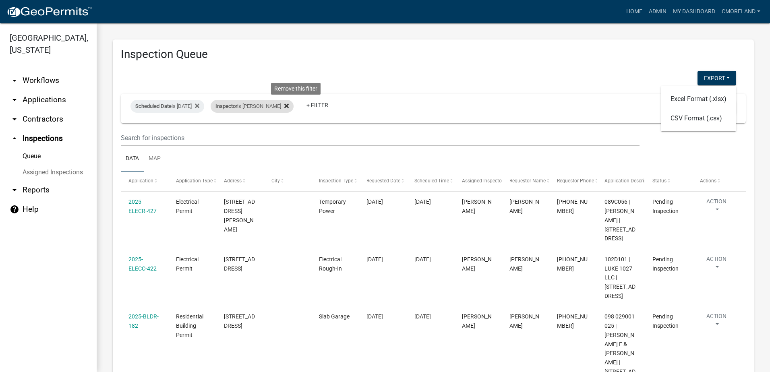
click at [289, 107] on fa-icon at bounding box center [285, 106] width 8 height 13
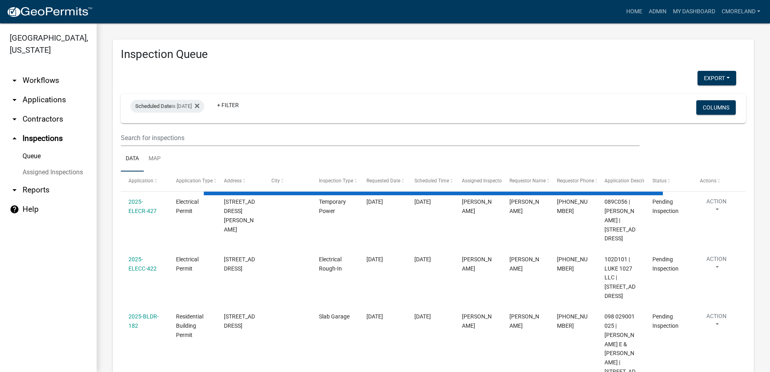
select select "2: 50"
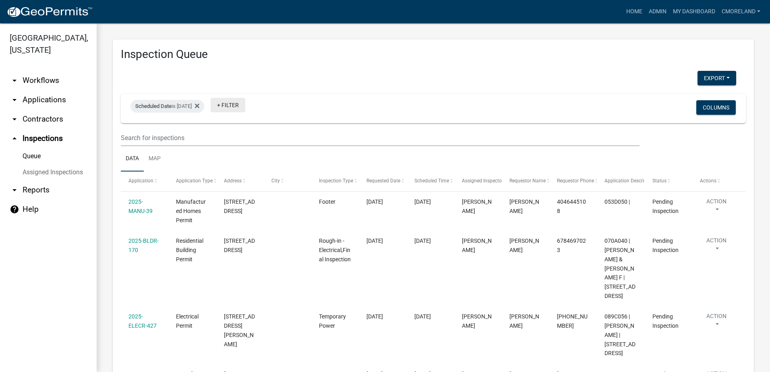
click at [242, 104] on link "+ Filter" at bounding box center [228, 105] width 35 height 14
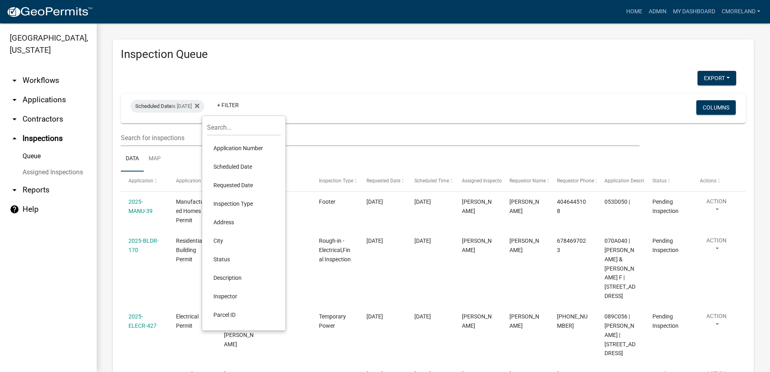
click at [229, 296] on li "Inspector" at bounding box center [244, 296] width 74 height 19
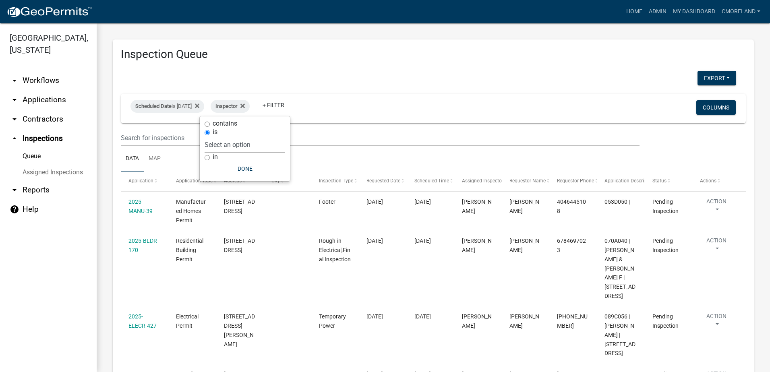
click at [267, 144] on select "Select an option None [PERSON_NAME] [PERSON_NAME] [PERSON_NAME] [PERSON_NAME] […" at bounding box center [244, 144] width 80 height 17
select select "a0ea4169-8540-4a2c-b9f4-cf4c1ffdeb95"
click at [228, 136] on select "Select an option None [PERSON_NAME] [PERSON_NAME] [PERSON_NAME] [PERSON_NAME] […" at bounding box center [244, 144] width 80 height 17
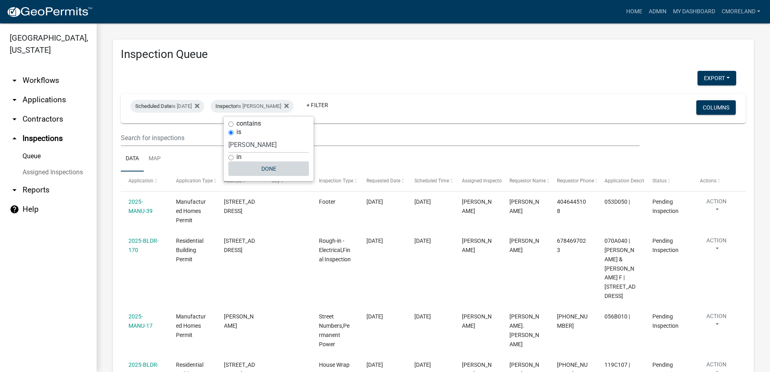
click at [270, 166] on button "Done" at bounding box center [268, 168] width 80 height 14
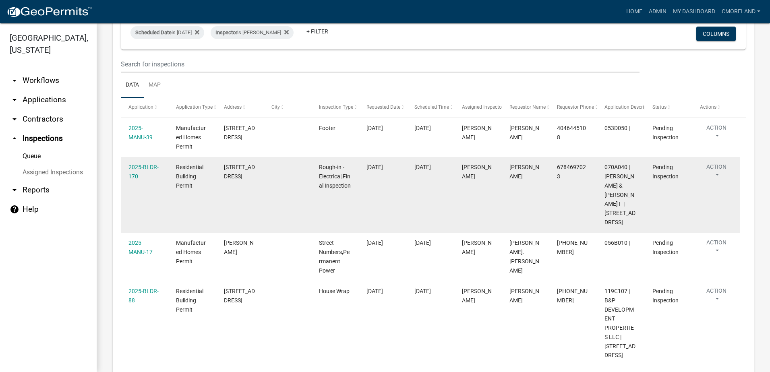
scroll to position [80, 0]
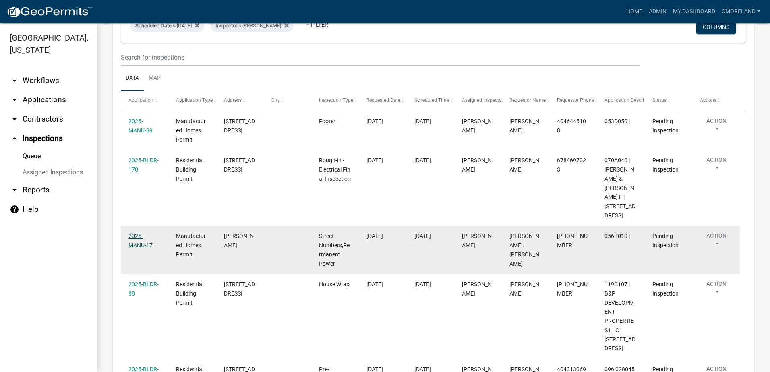
click at [145, 237] on link "2025-MANU-17" at bounding box center [140, 241] width 24 height 16
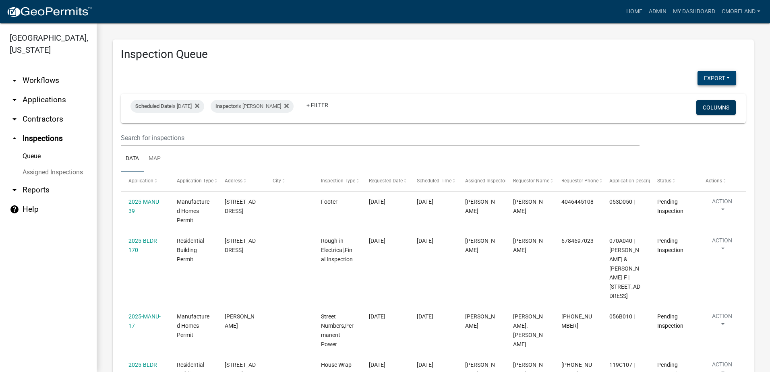
click at [707, 75] on button "Export" at bounding box center [716, 78] width 39 height 14
click at [690, 99] on button "Excel Format (.xlsx)" at bounding box center [697, 98] width 75 height 19
